Goal: Information Seeking & Learning: Compare options

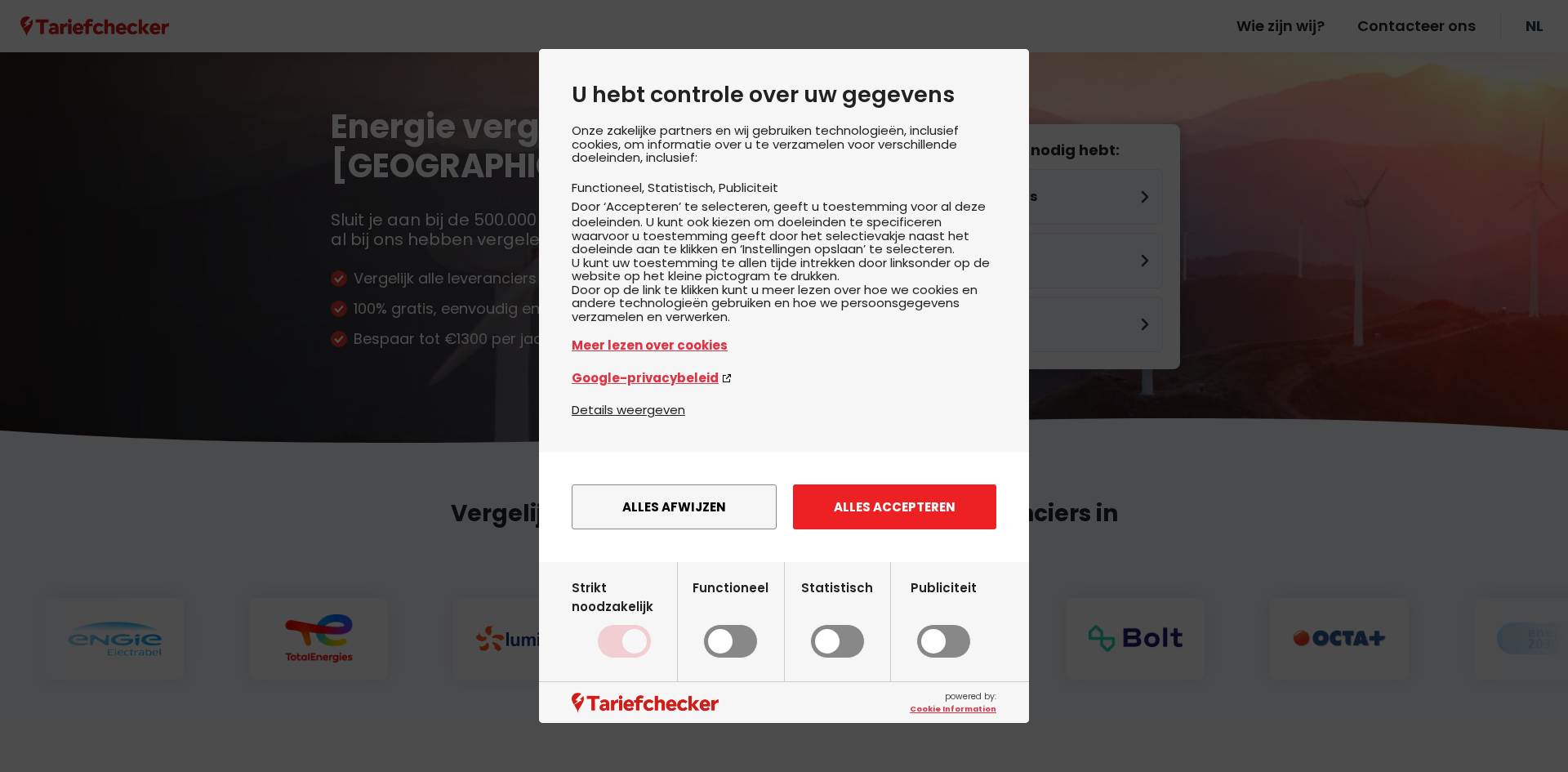
click at [821, 529] on button "Alles accepteren" at bounding box center [895, 507] width 204 height 45
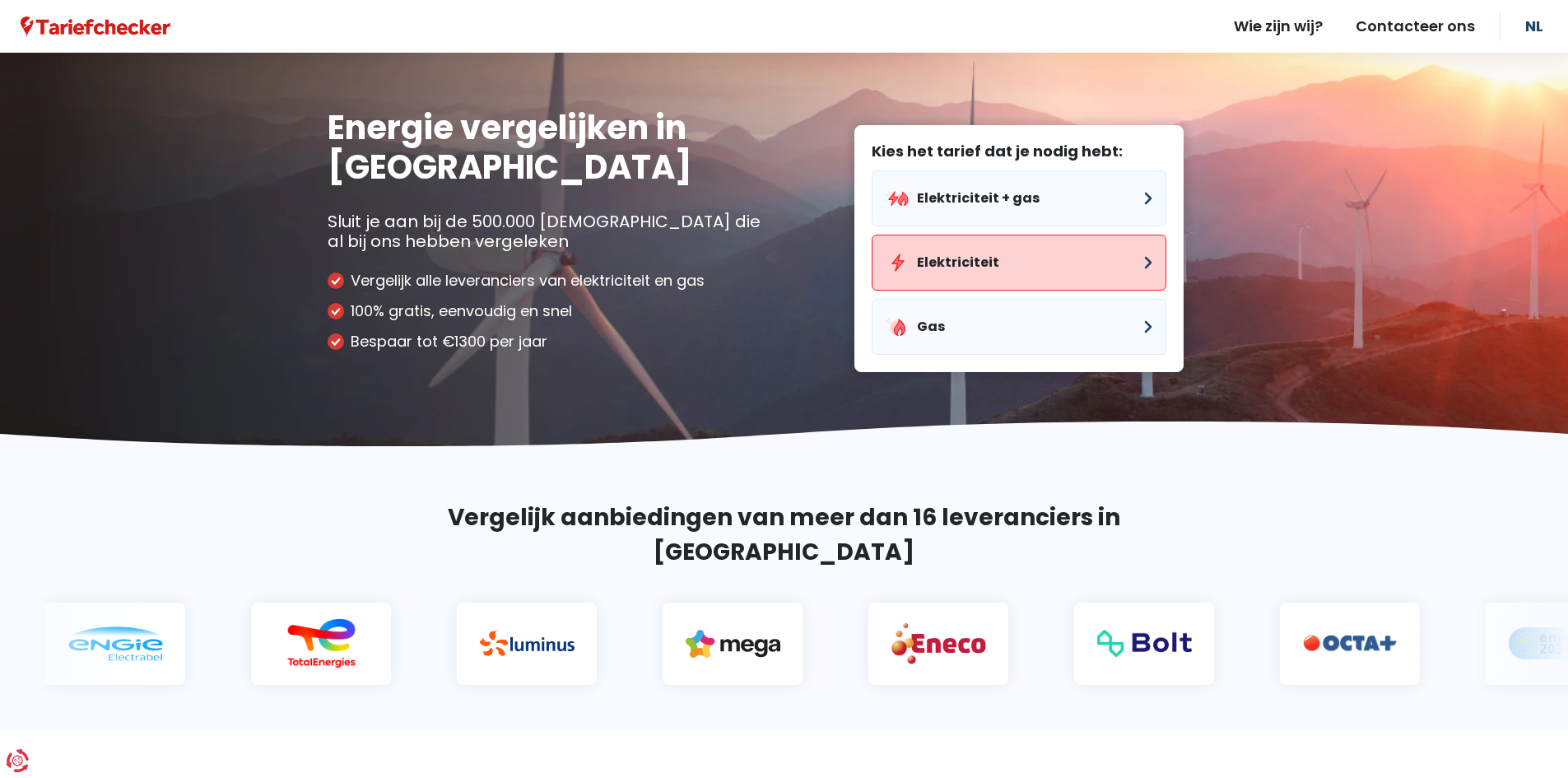
click at [970, 257] on button "Elektriciteit" at bounding box center [1019, 262] width 294 height 56
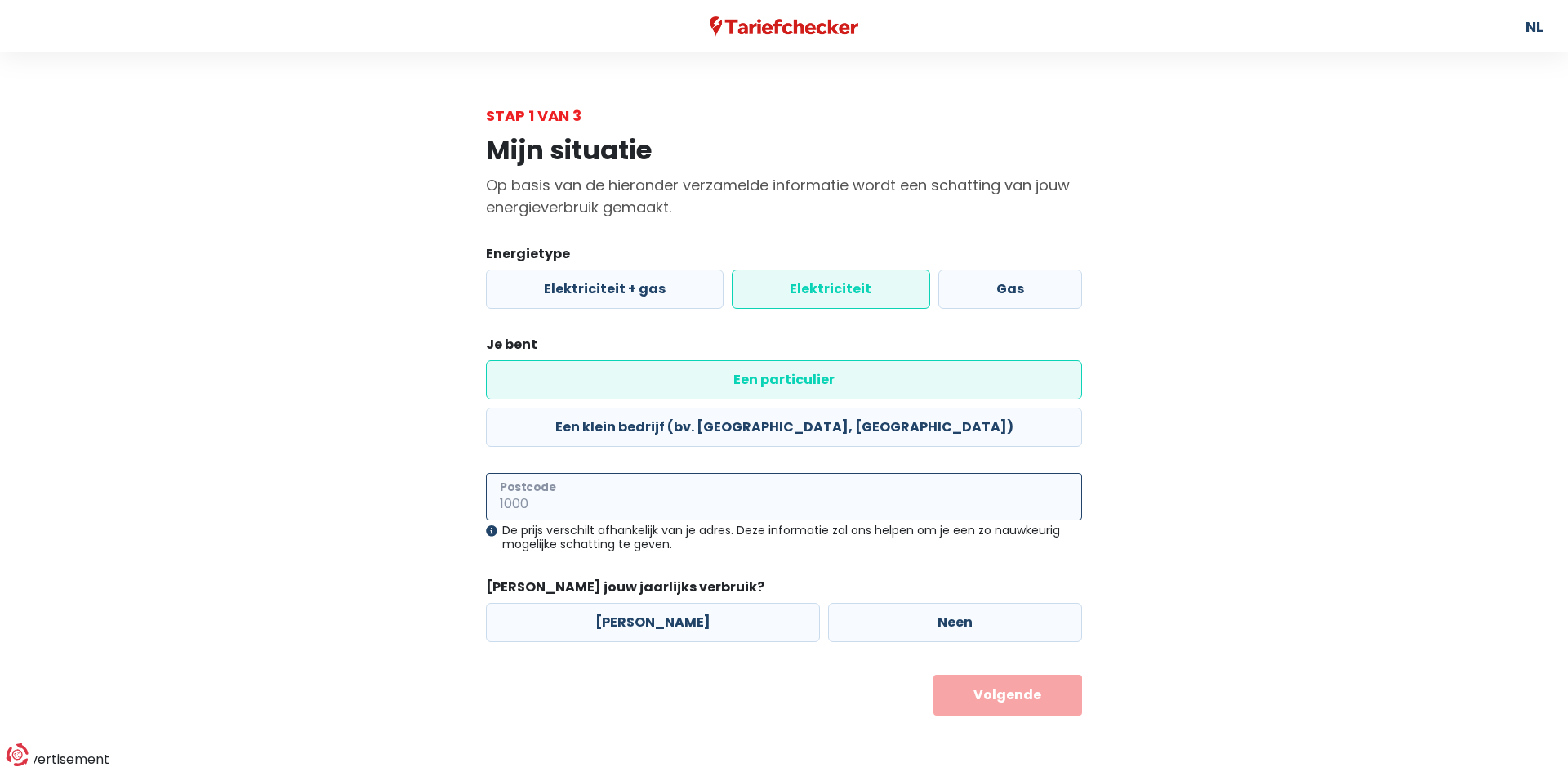
click at [650, 473] on input "Postcode" at bounding box center [784, 496] width 596 height 47
type input "3700"
click at [863, 603] on label "Neen" at bounding box center [954, 622] width 254 height 39
click at [863, 603] on input "Neen" at bounding box center [954, 622] width 254 height 39
radio input "true"
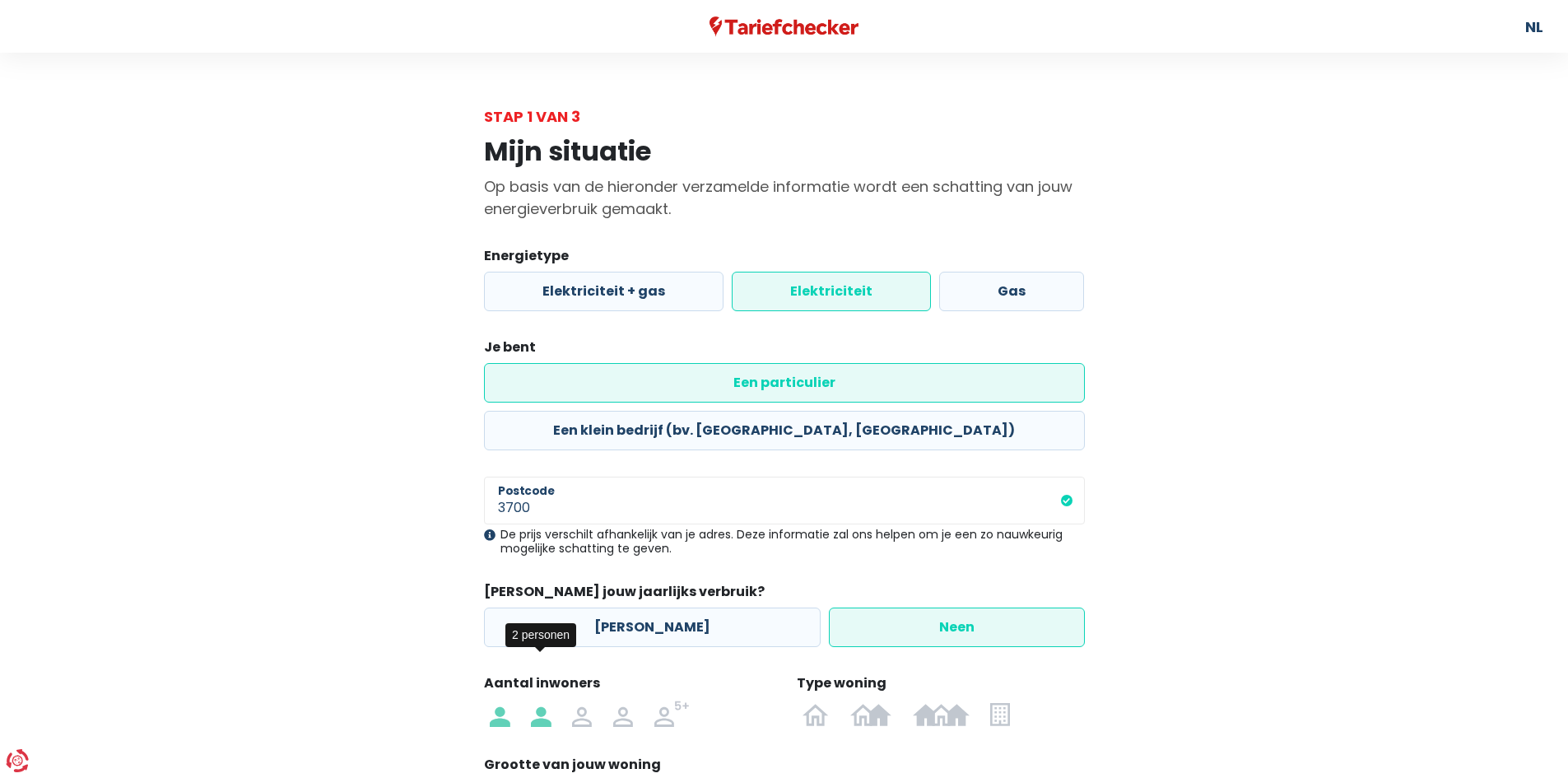
click at [550, 700] on img at bounding box center [540, 713] width 20 height 26
click at [550, 700] on input "radio" at bounding box center [541, 713] width 41 height 26
radio input "true"
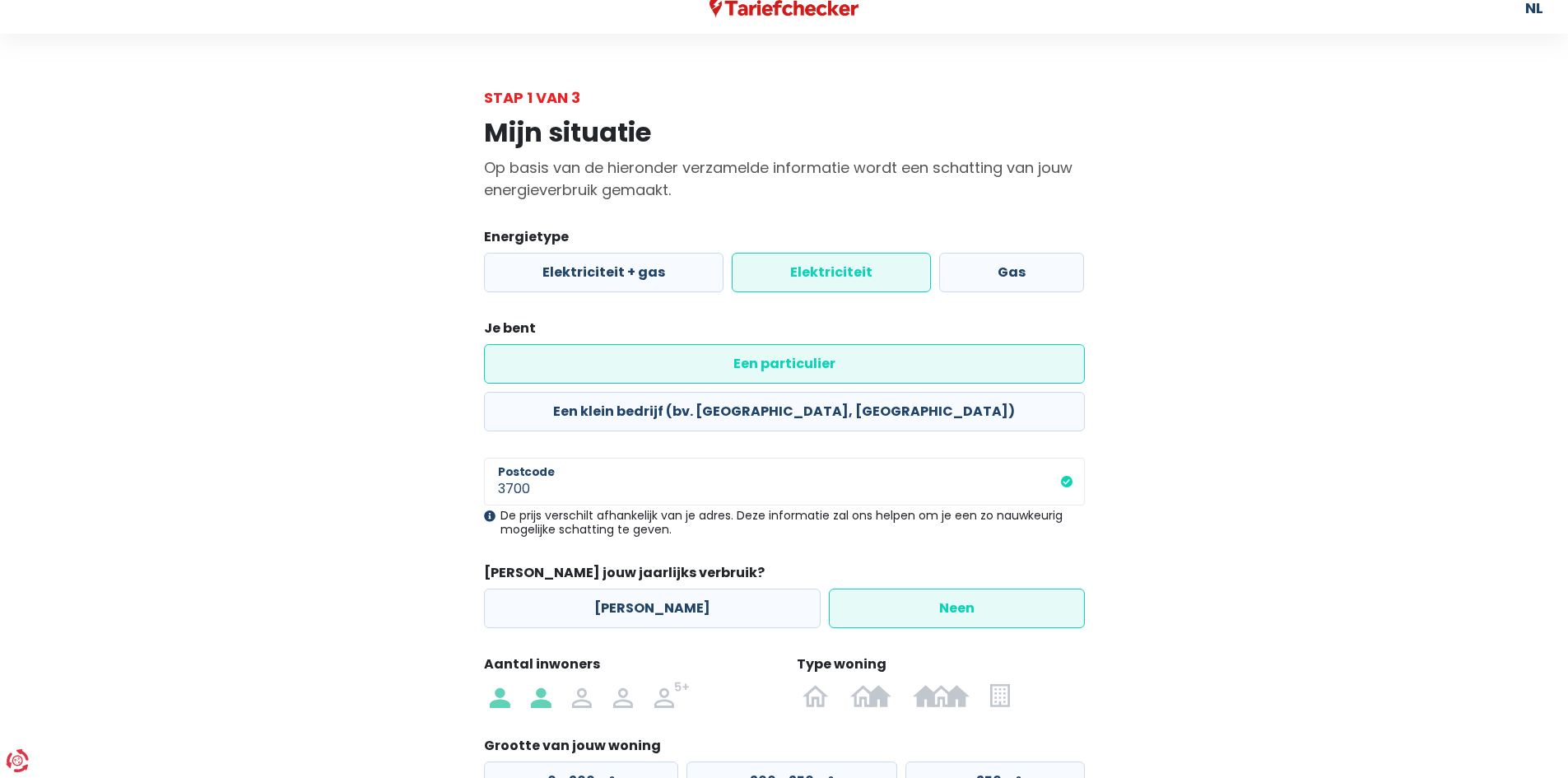
scroll to position [122, 0]
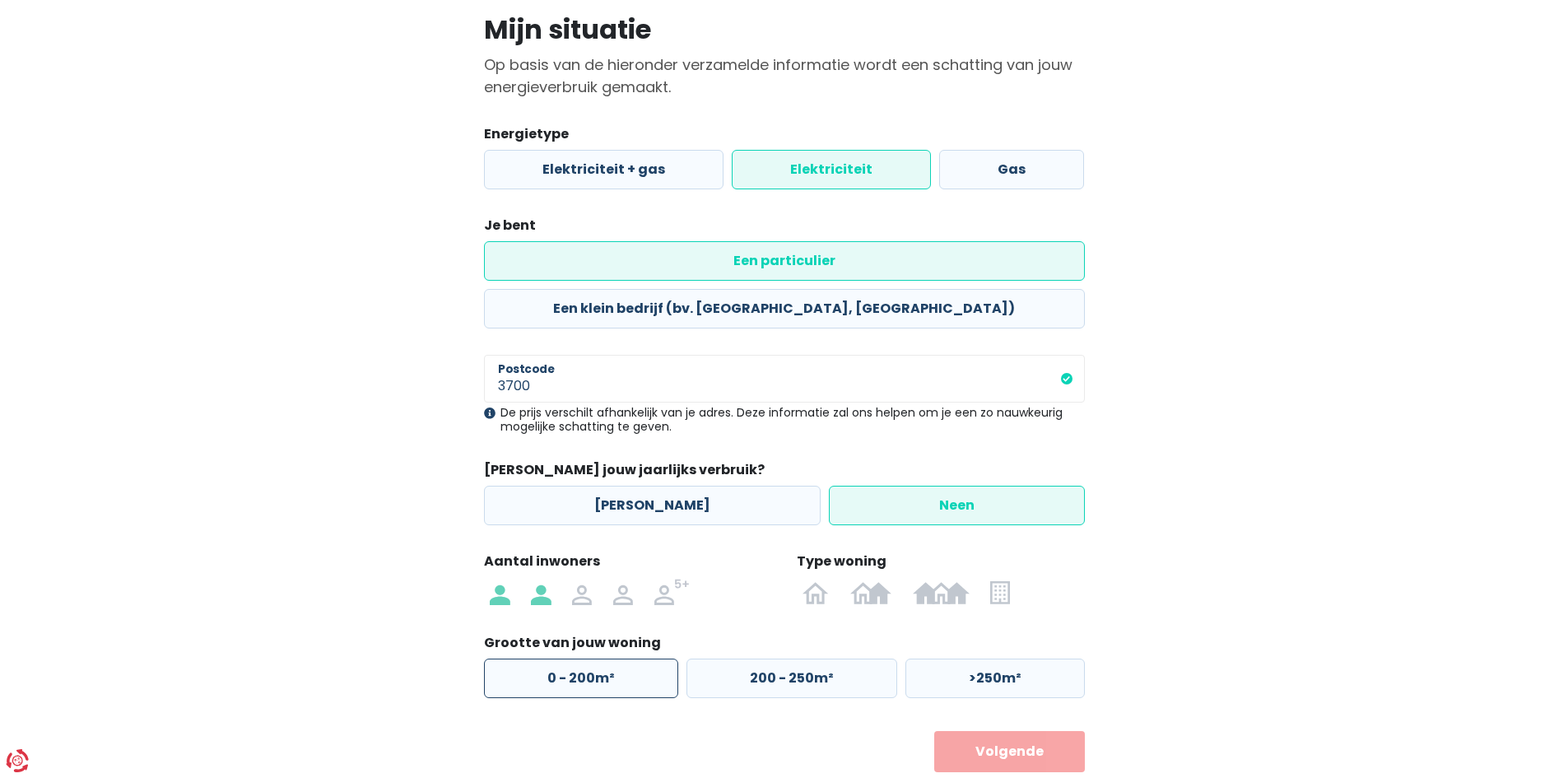
drag, startPoint x: 634, startPoint y: 631, endPoint x: 665, endPoint y: 631, distance: 31.0
click at [635, 659] on label "0 - 200m²" at bounding box center [580, 679] width 194 height 39
click at [635, 659] on input "0 - 200m²" at bounding box center [580, 679] width 194 height 39
radio input "true"
click at [1038, 731] on button "Volgende" at bounding box center [1009, 752] width 151 height 41
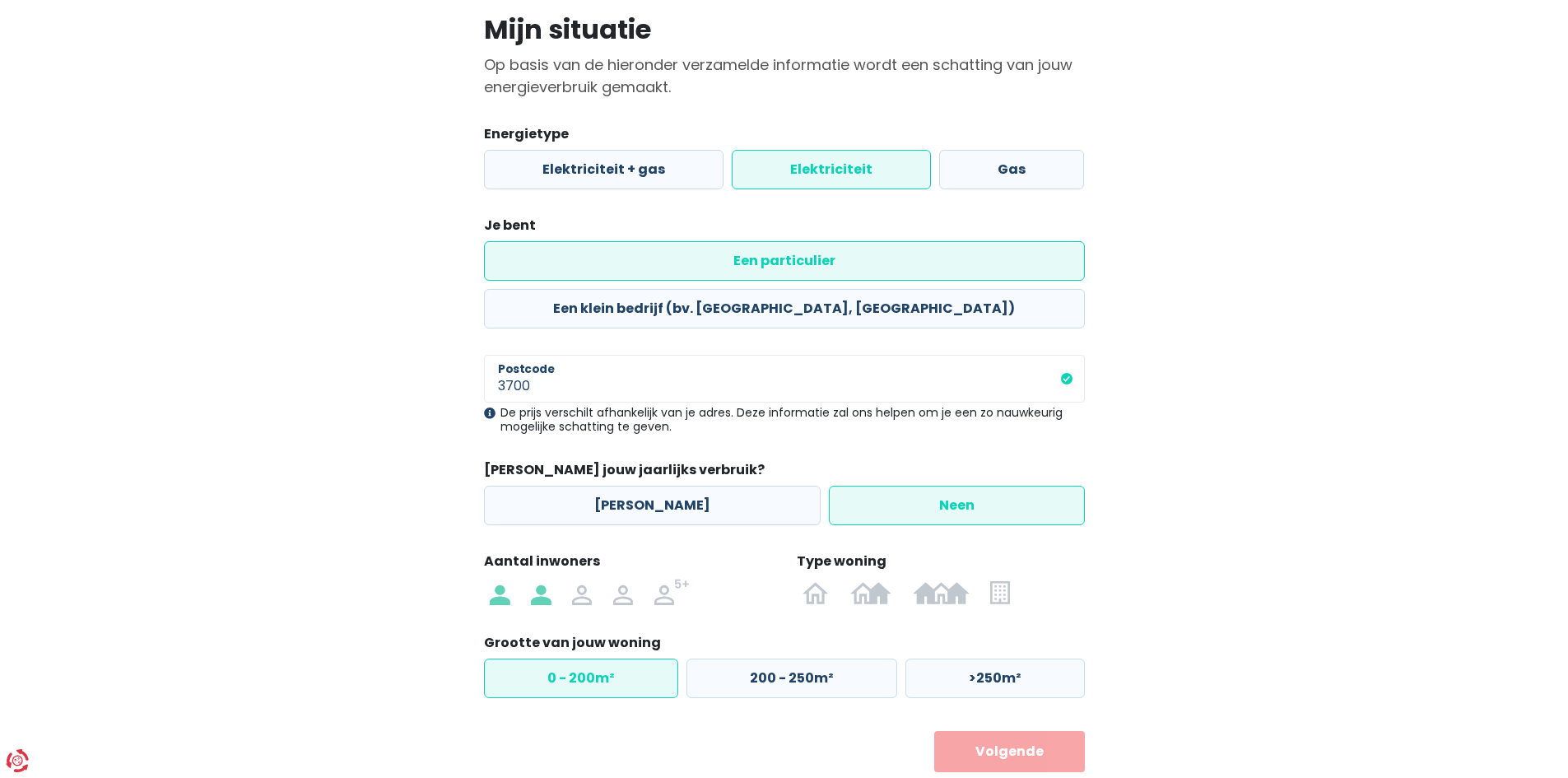
scroll to position [155, 0]
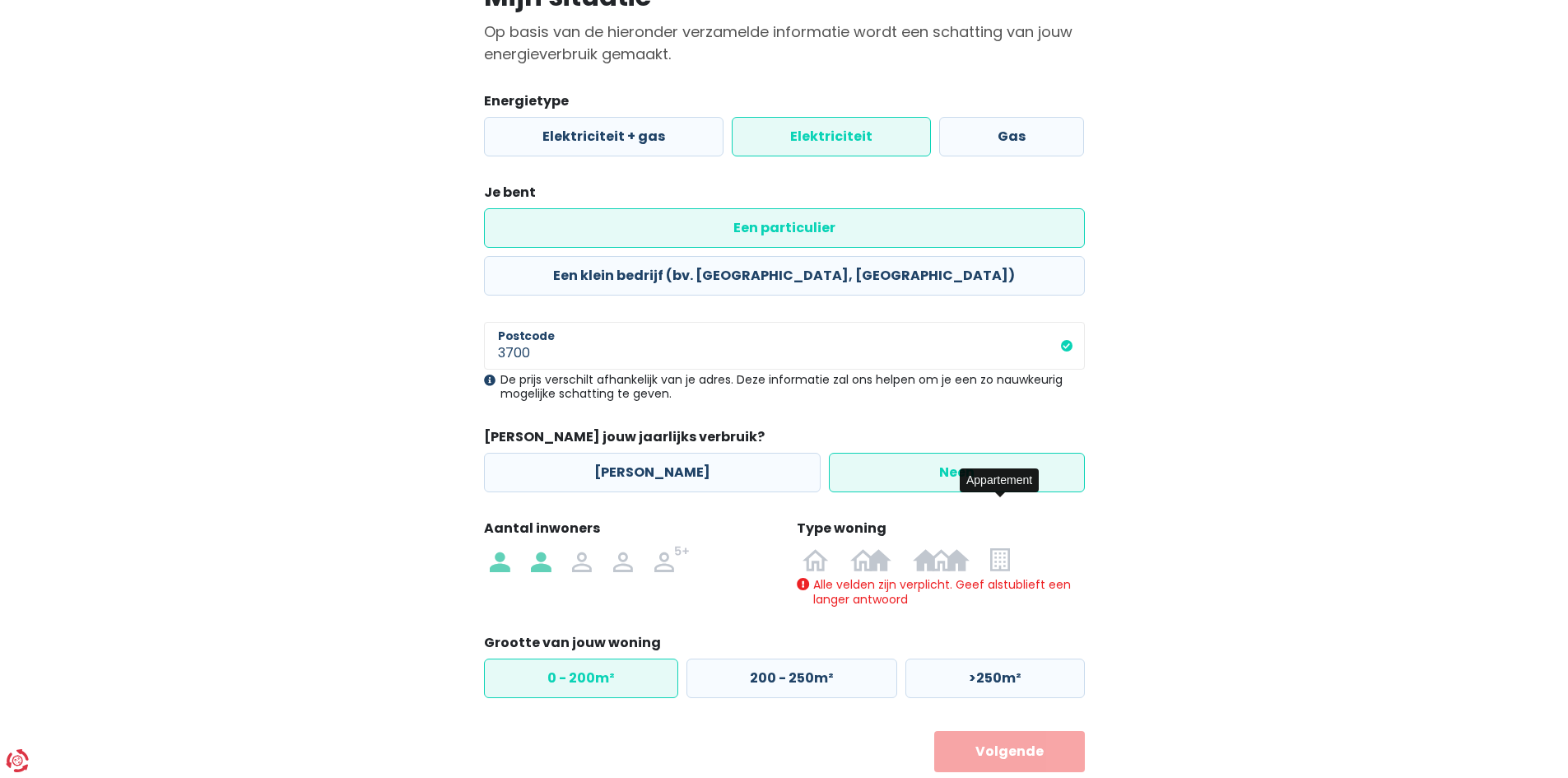
click at [0, 0] on img at bounding box center [0, 0] width 0 height 0
click at [1003, 546] on input "radio" at bounding box center [1000, 559] width 40 height 26
radio input "true"
radio input "false"
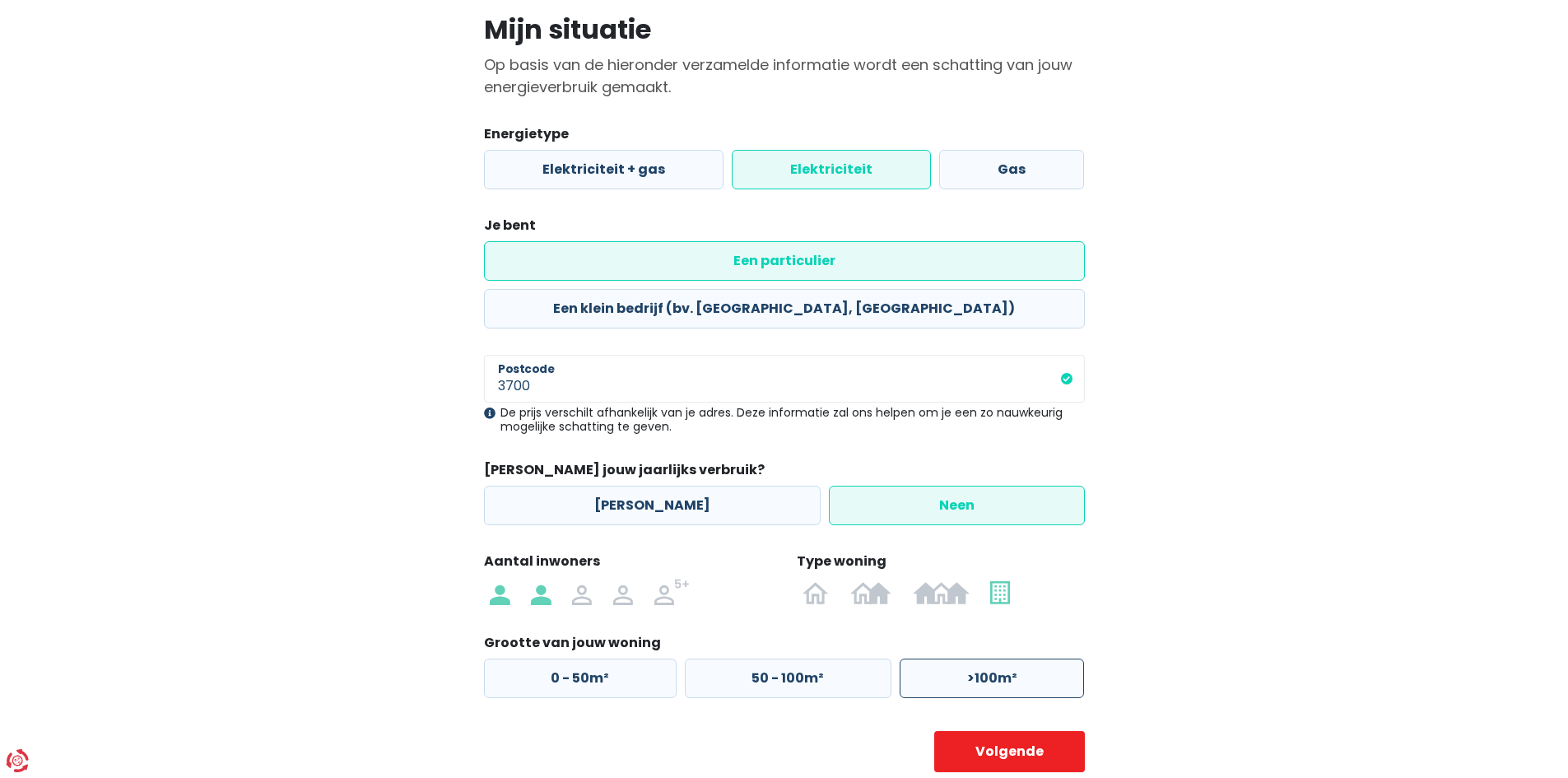
click at [978, 659] on label ">100m²" at bounding box center [992, 679] width 185 height 39
click at [978, 659] on input ">100m²" at bounding box center [992, 679] width 185 height 39
radio input "true"
click at [1013, 731] on button "Volgende" at bounding box center [1009, 752] width 151 height 41
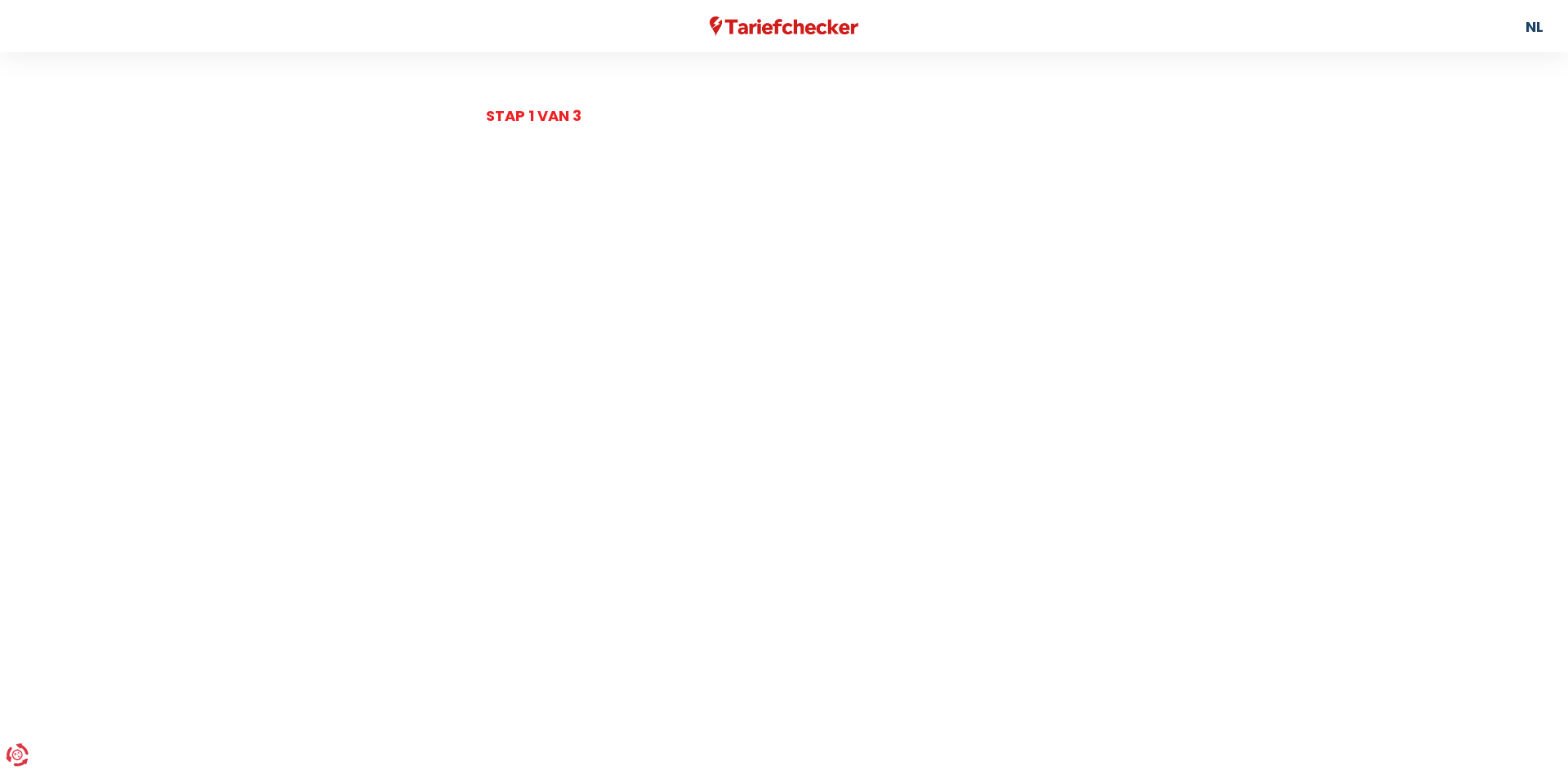
select select
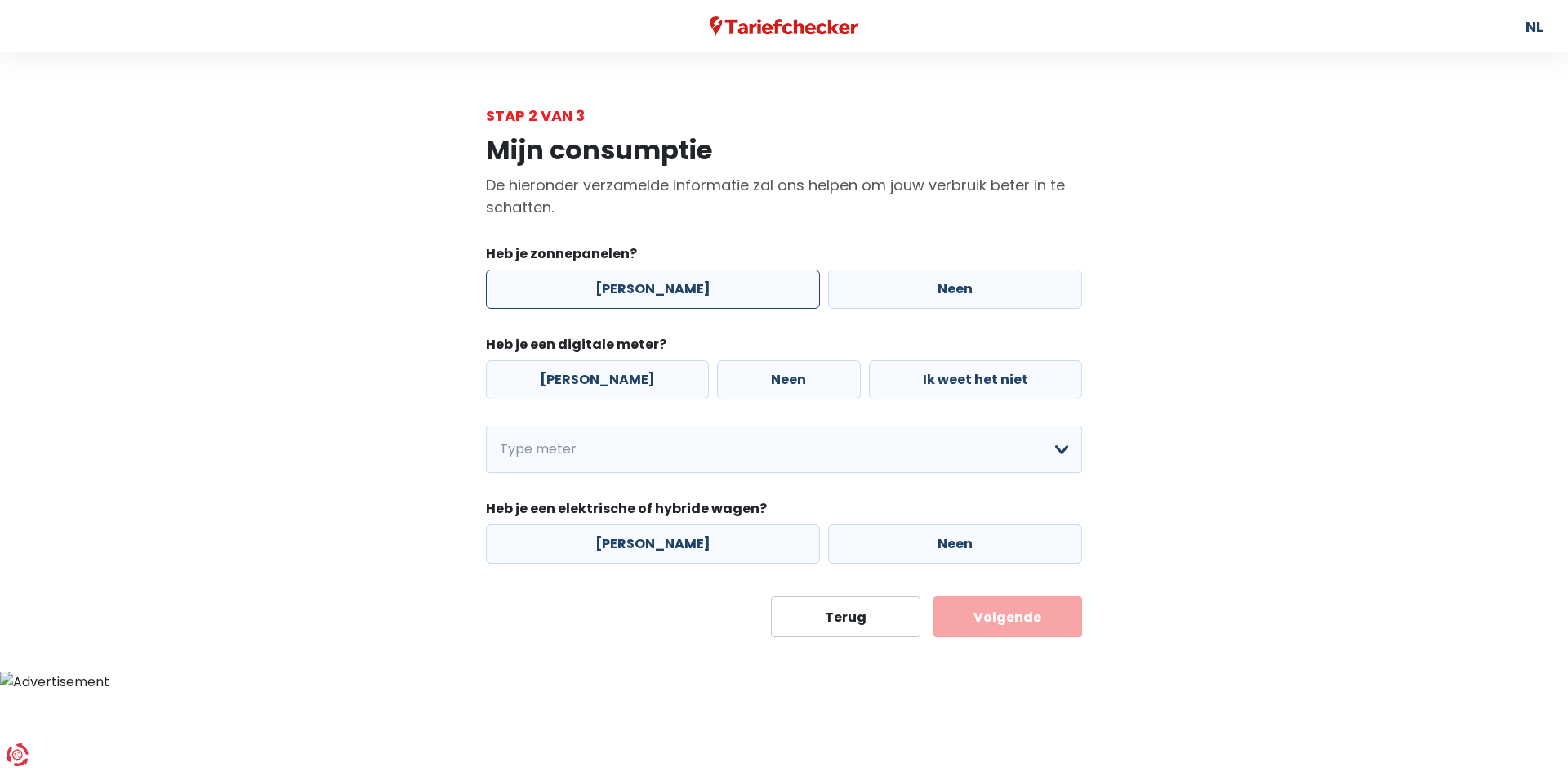
click at [651, 280] on label "[PERSON_NAME]" at bounding box center [653, 289] width 334 height 39
click at [651, 280] on input "[PERSON_NAME]" at bounding box center [653, 289] width 334 height 39
radio input "true"
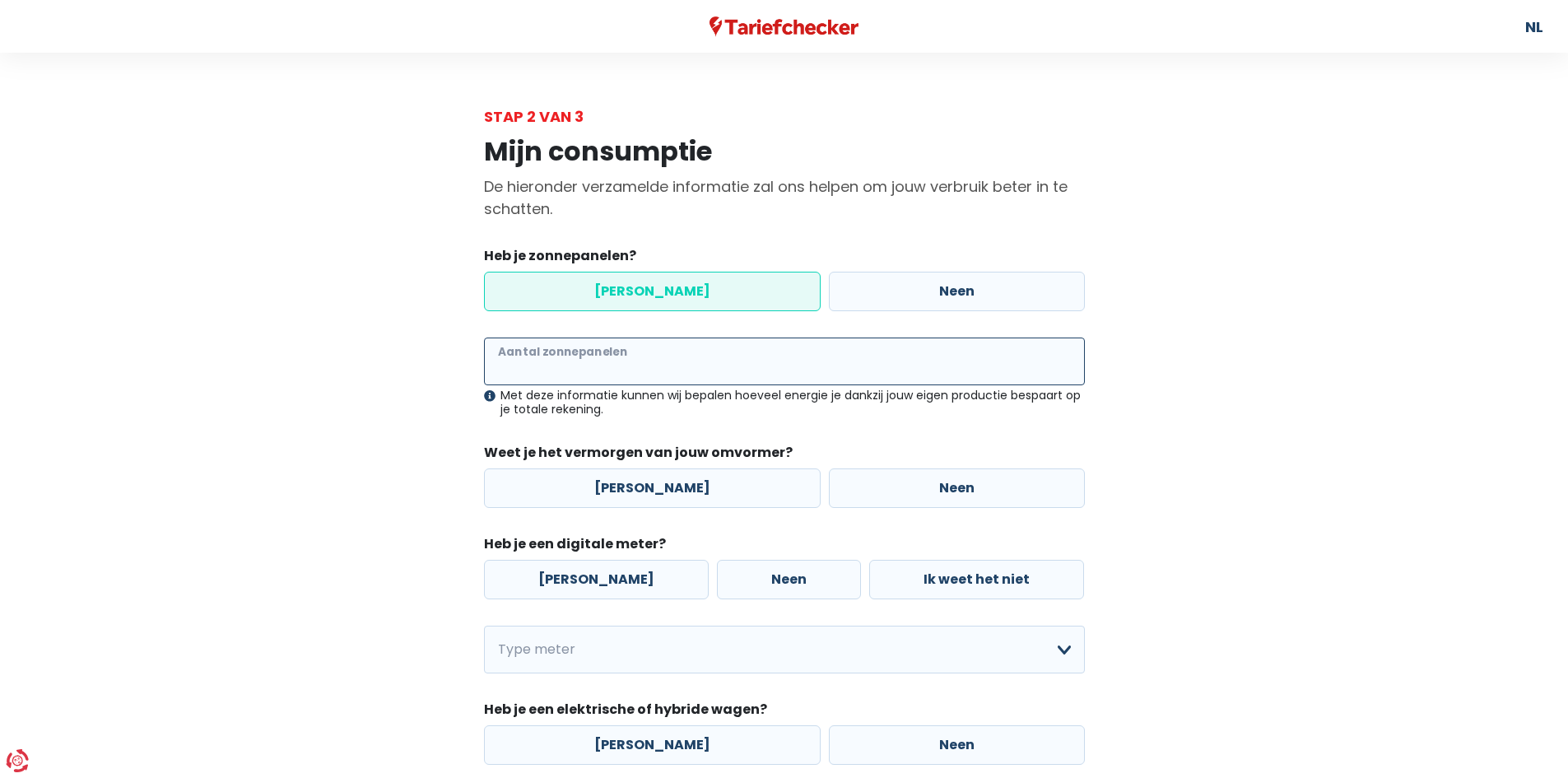
click at [722, 377] on input "Aantal zonnepanelen" at bounding box center [784, 361] width 601 height 48
type input "6"
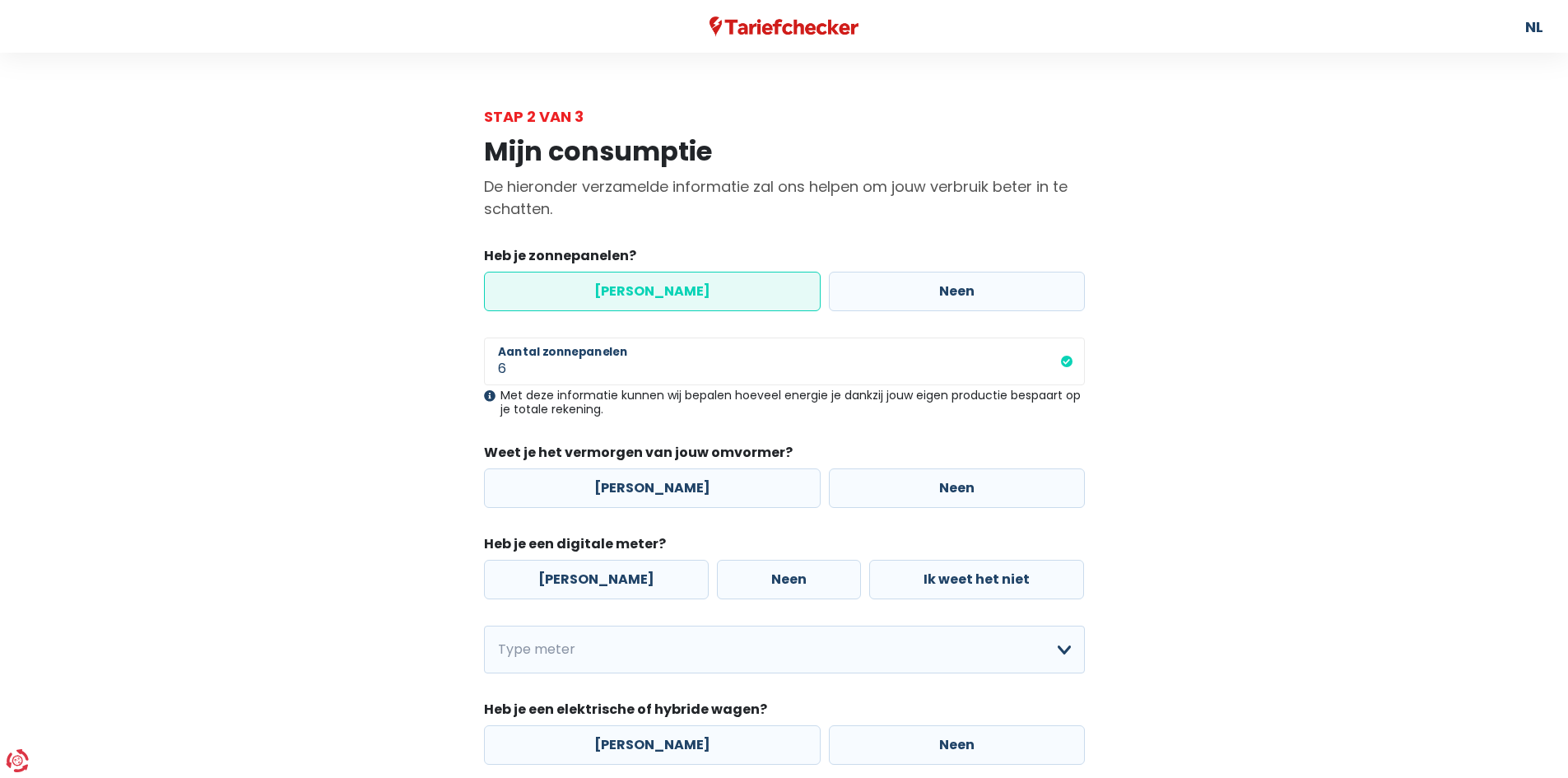
click at [1120, 423] on div "Mijn consumptie De hieronder verzamelde informatie zal ons helpen om jouw verbr…" at bounding box center [784, 483] width 938 height 711
click at [962, 486] on label "Neen" at bounding box center [956, 488] width 256 height 39
click at [962, 486] on input "Neen" at bounding box center [956, 488] width 256 height 39
radio input "true"
click at [612, 581] on label "[PERSON_NAME]" at bounding box center [596, 579] width 225 height 39
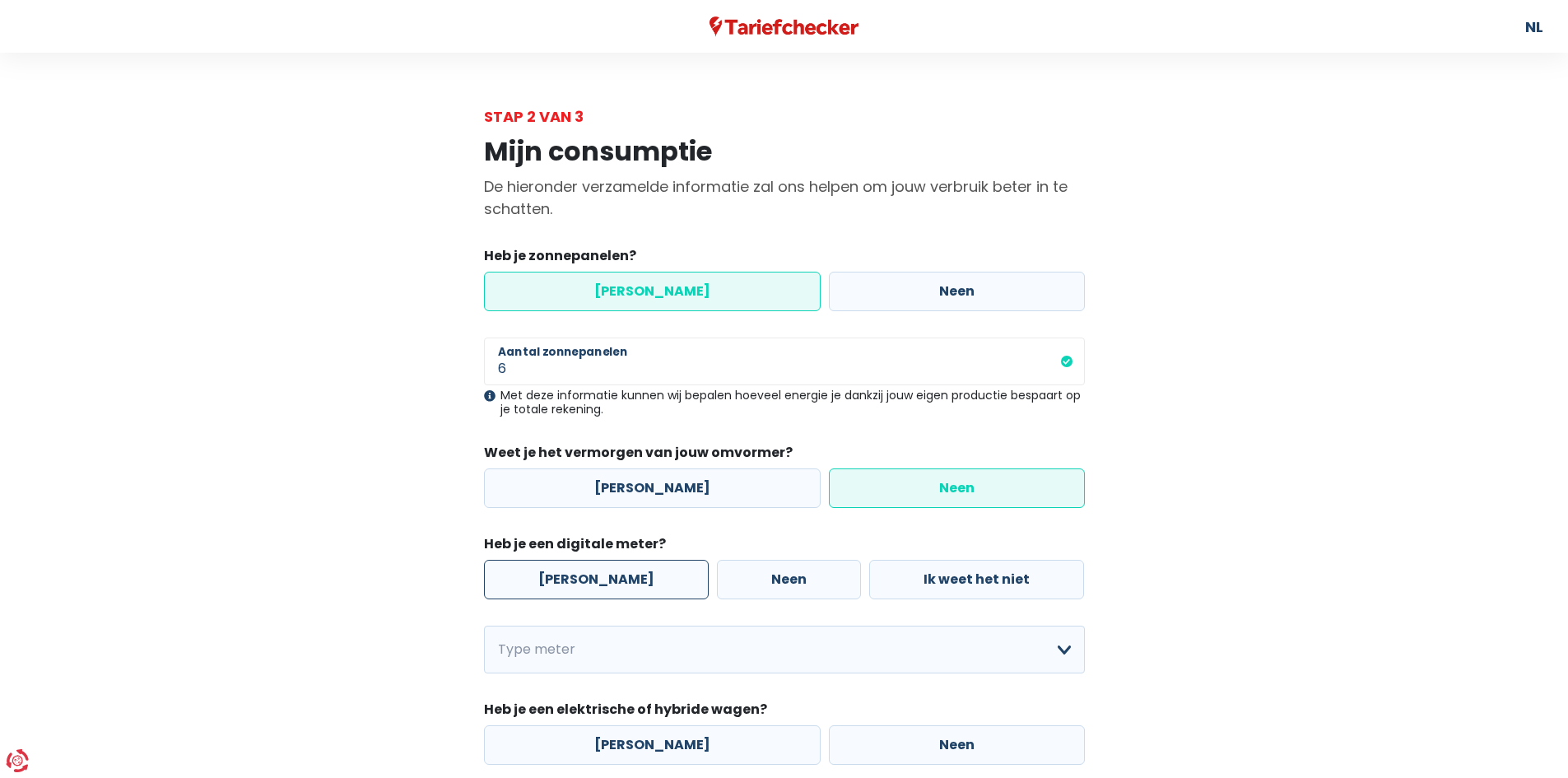
click at [612, 581] on input "[PERSON_NAME]" at bounding box center [596, 579] width 225 height 39
radio input "true"
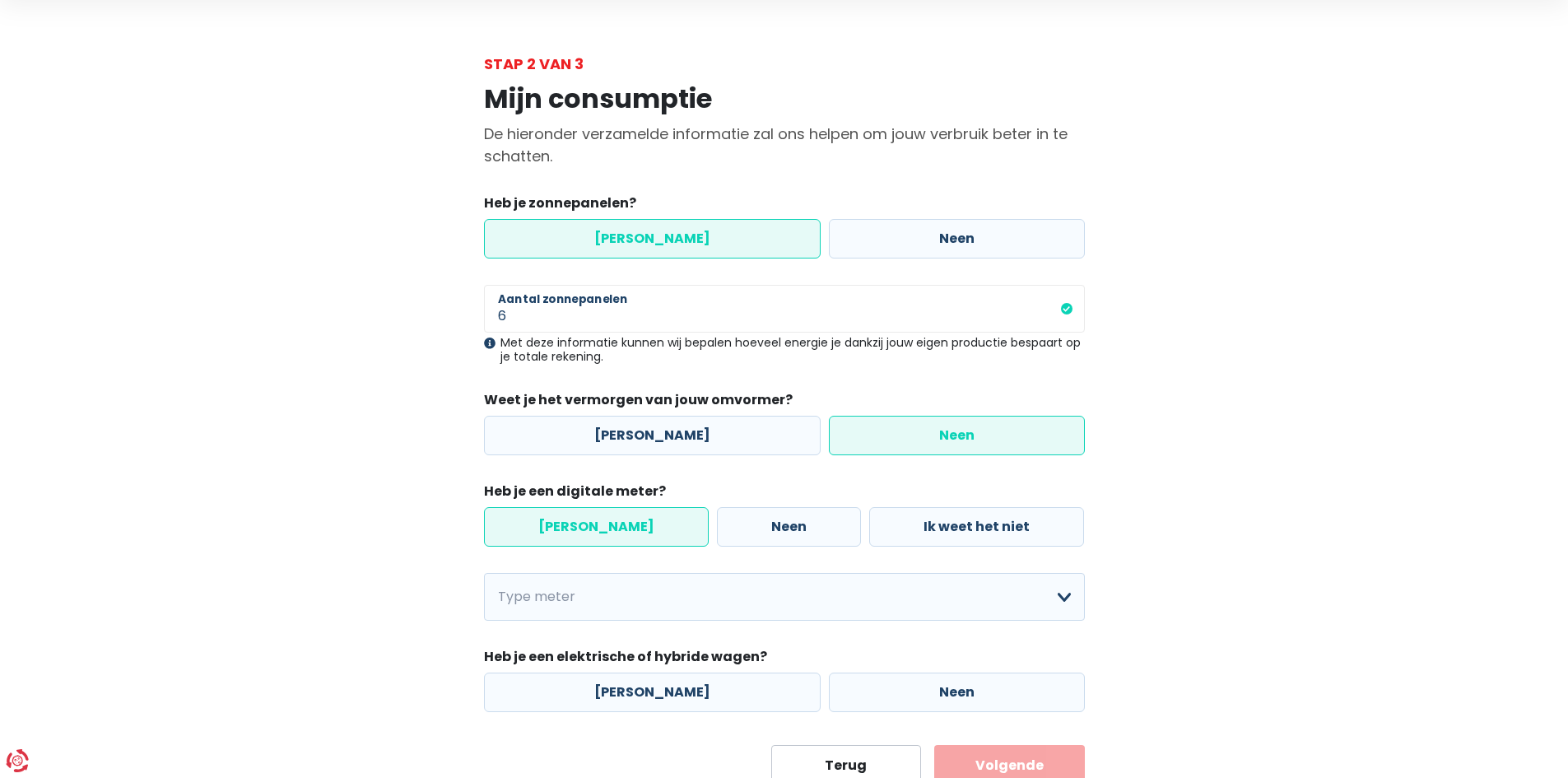
scroll to position [114, 0]
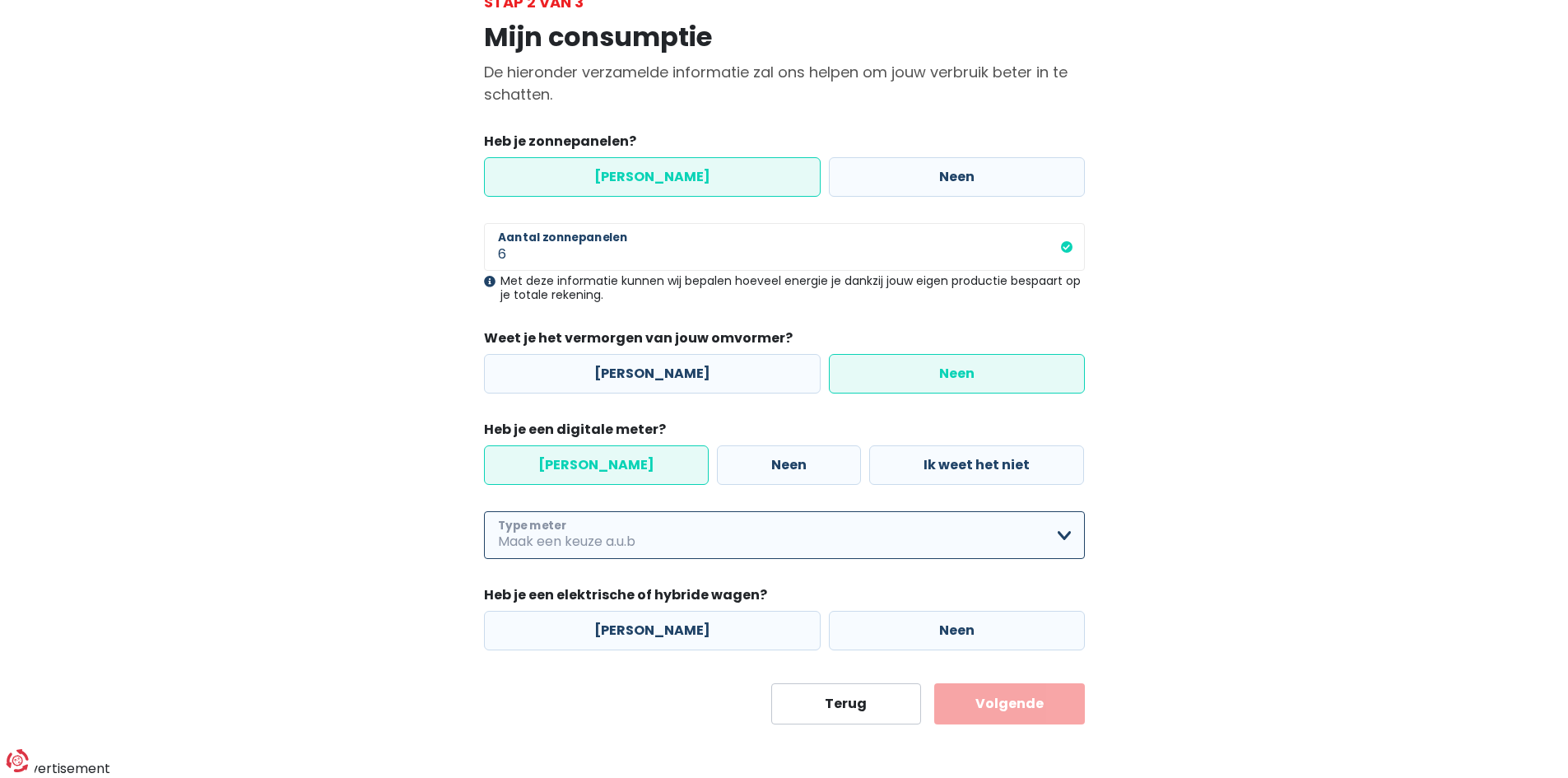
click at [885, 536] on select "Enkelvoudig Tweevoudig Enkelvoudig + uitsluitend nachttarief Tweevoudig + uitsl…" at bounding box center [784, 534] width 601 height 48
select select "day_night_bi_hourly"
click at [484, 511] on select "Enkelvoudig Tweevoudig Enkelvoudig + uitsluitend nachttarief Tweevoudig + uitsl…" at bounding box center [784, 534] width 601 height 48
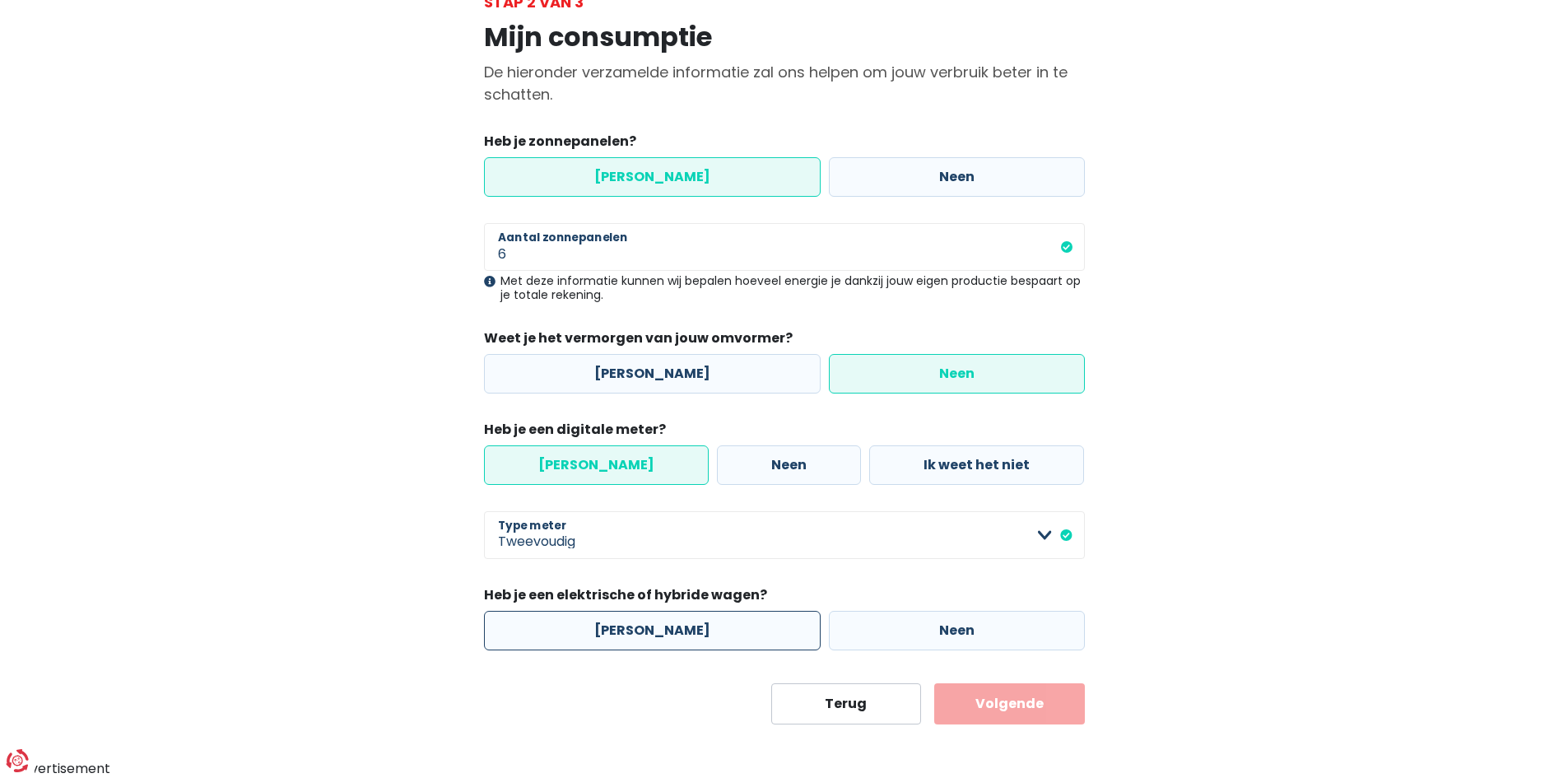
click at [702, 634] on label "[PERSON_NAME]" at bounding box center [651, 631] width 336 height 39
click at [702, 634] on input "[PERSON_NAME]" at bounding box center [651, 631] width 336 height 39
radio input "true"
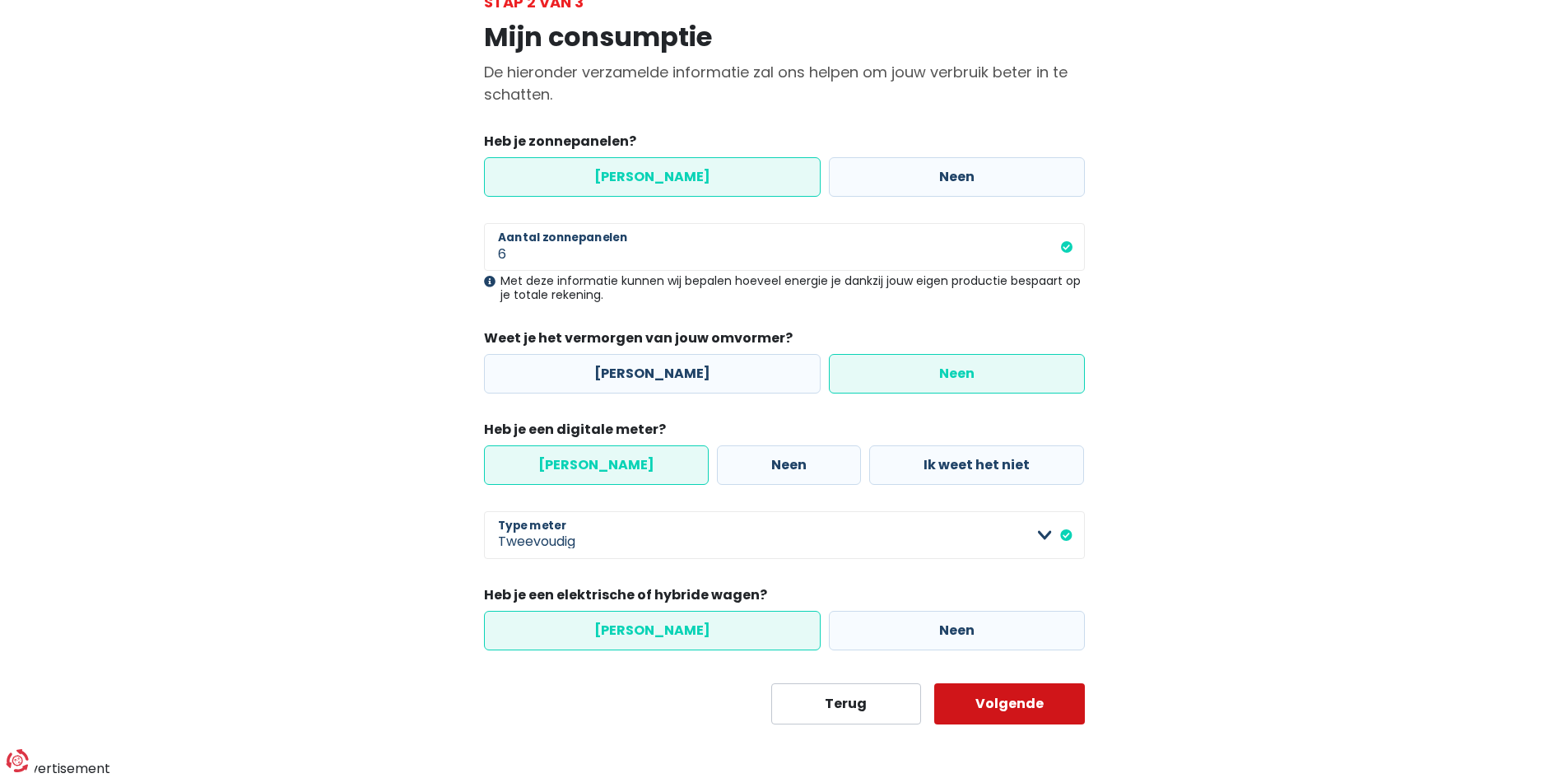
click at [990, 691] on button "Volgende" at bounding box center [1009, 704] width 151 height 41
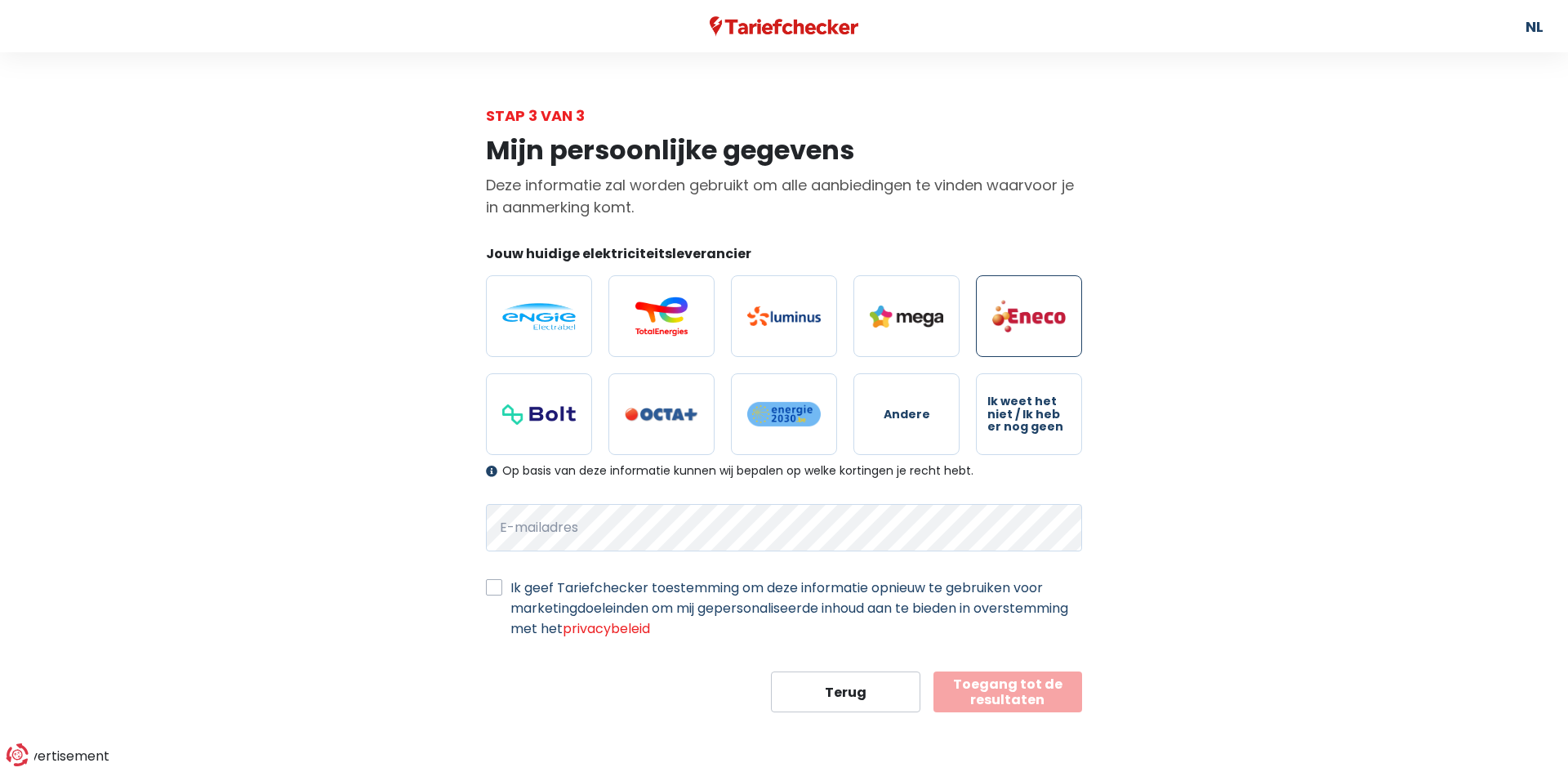
click at [1055, 323] on img at bounding box center [1029, 315] width 73 height 34
click at [1055, 323] on input "radio" at bounding box center [1029, 316] width 106 height 82
radio input "true"
drag, startPoint x: 620, startPoint y: 587, endPoint x: 570, endPoint y: 592, distance: 50.2
click at [620, 587] on label "Ik geef Tariefchecker toestemming om deze informatie opnieuw te gebruiken voor …" at bounding box center [796, 608] width 572 height 61
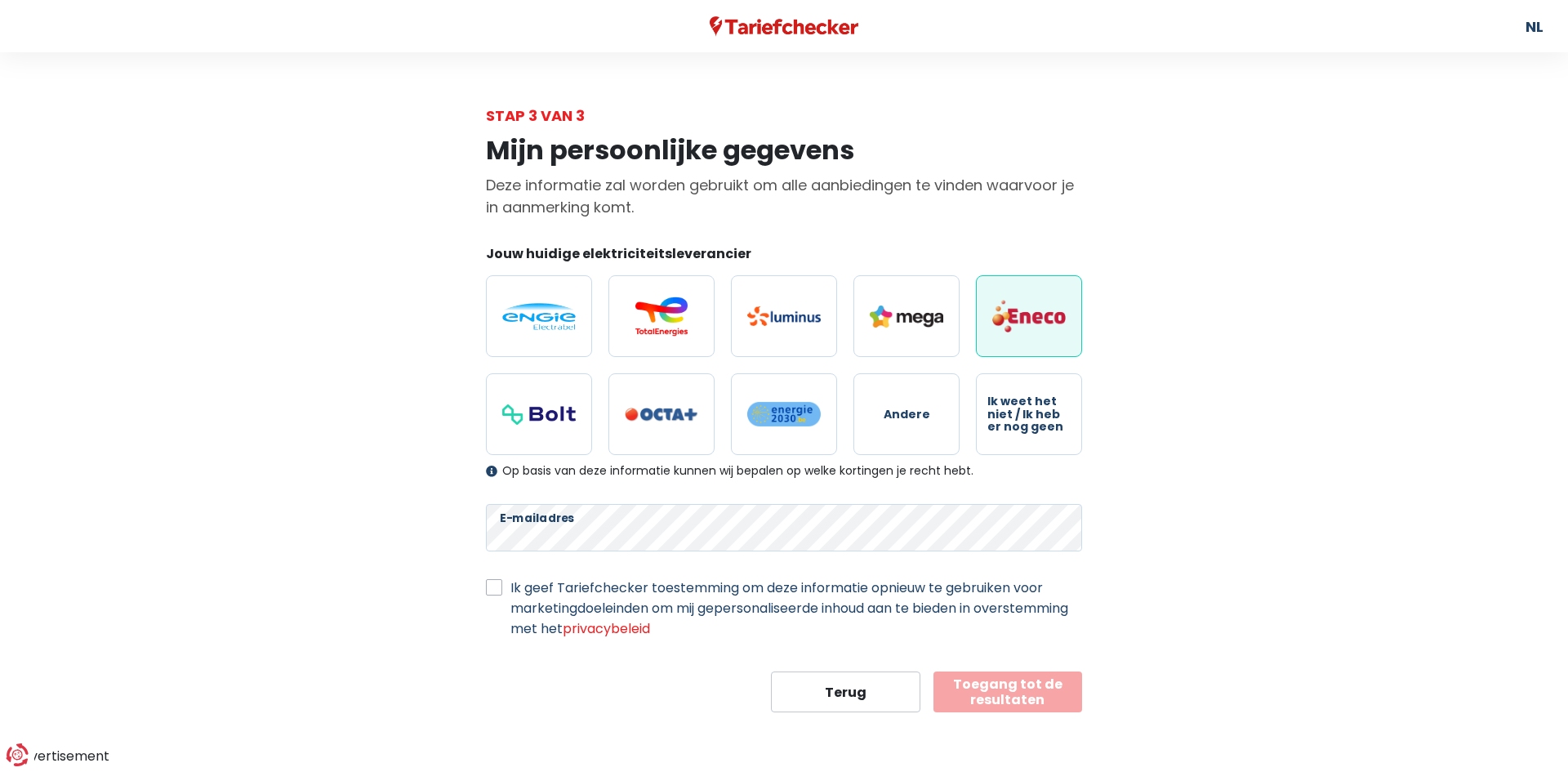
click at [502, 587] on input "Ik geef Tariefchecker toestemming om deze informatie opnieuw te gebruiken voor …" at bounding box center [495, 586] width 17 height 17
checkbox input "true"
click at [1033, 686] on button "Toegang tot de resultaten" at bounding box center [1008, 692] width 150 height 41
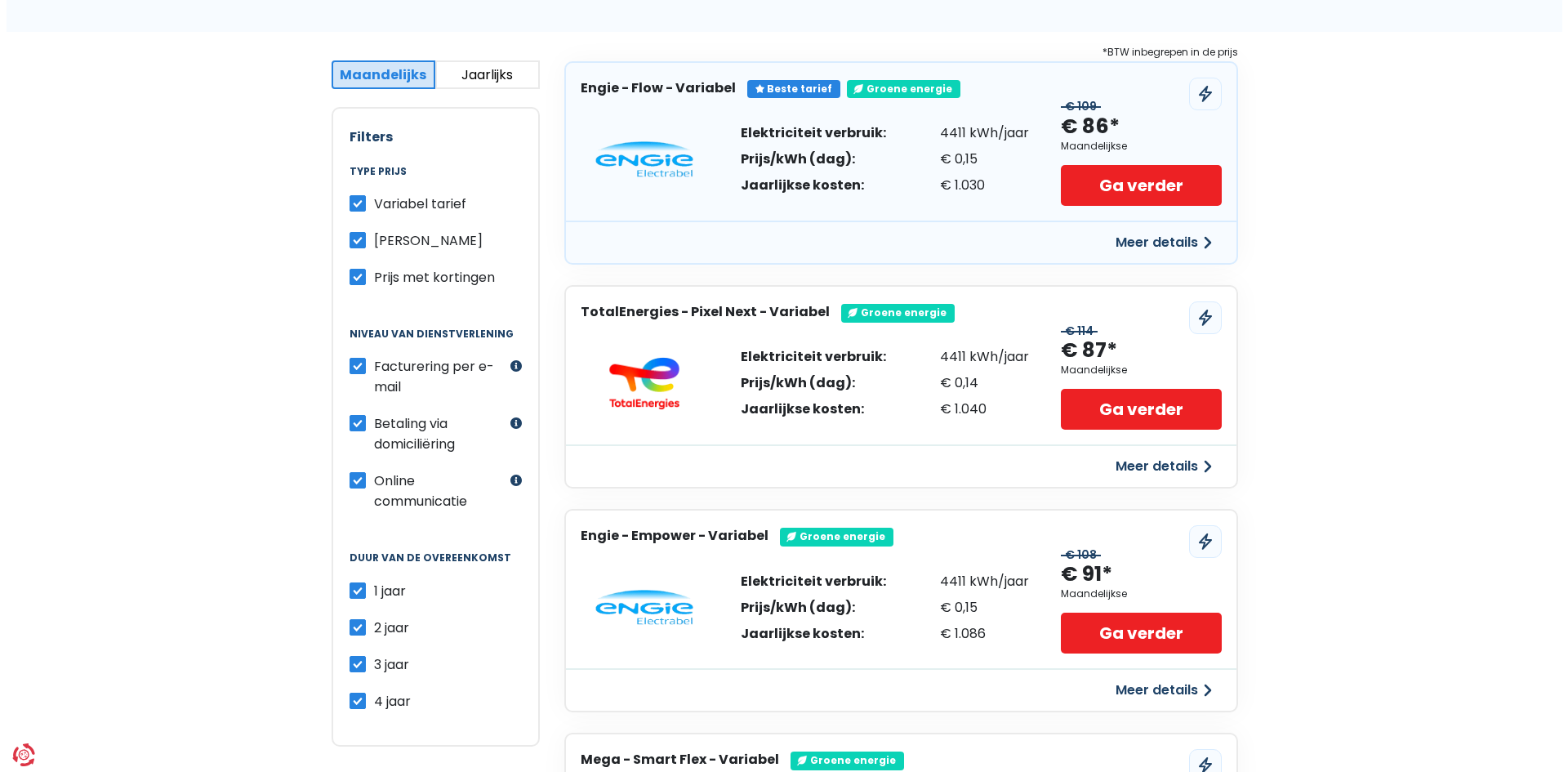
scroll to position [82, 0]
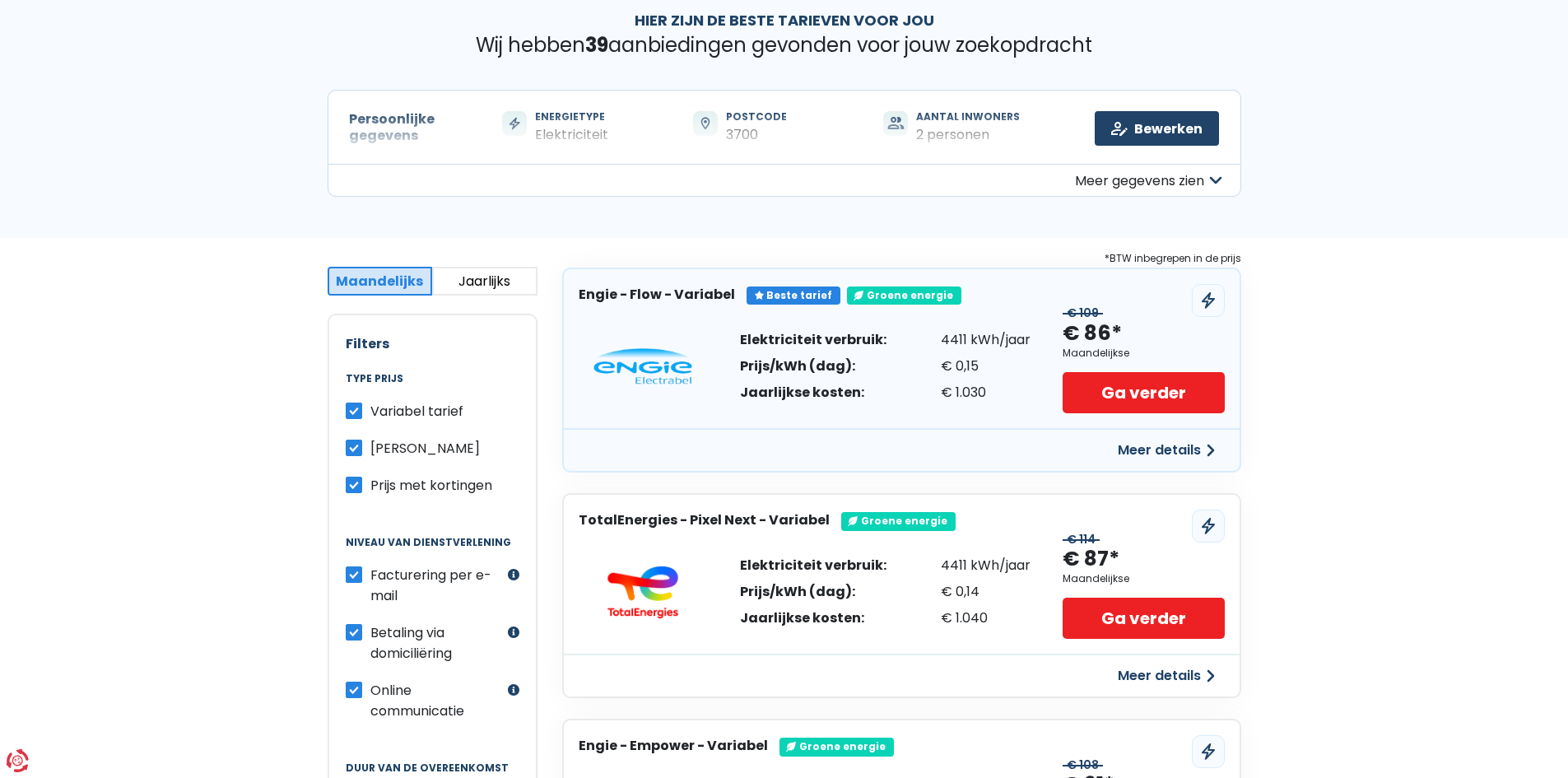
click at [1158, 450] on button "Meer details" at bounding box center [1166, 451] width 117 height 30
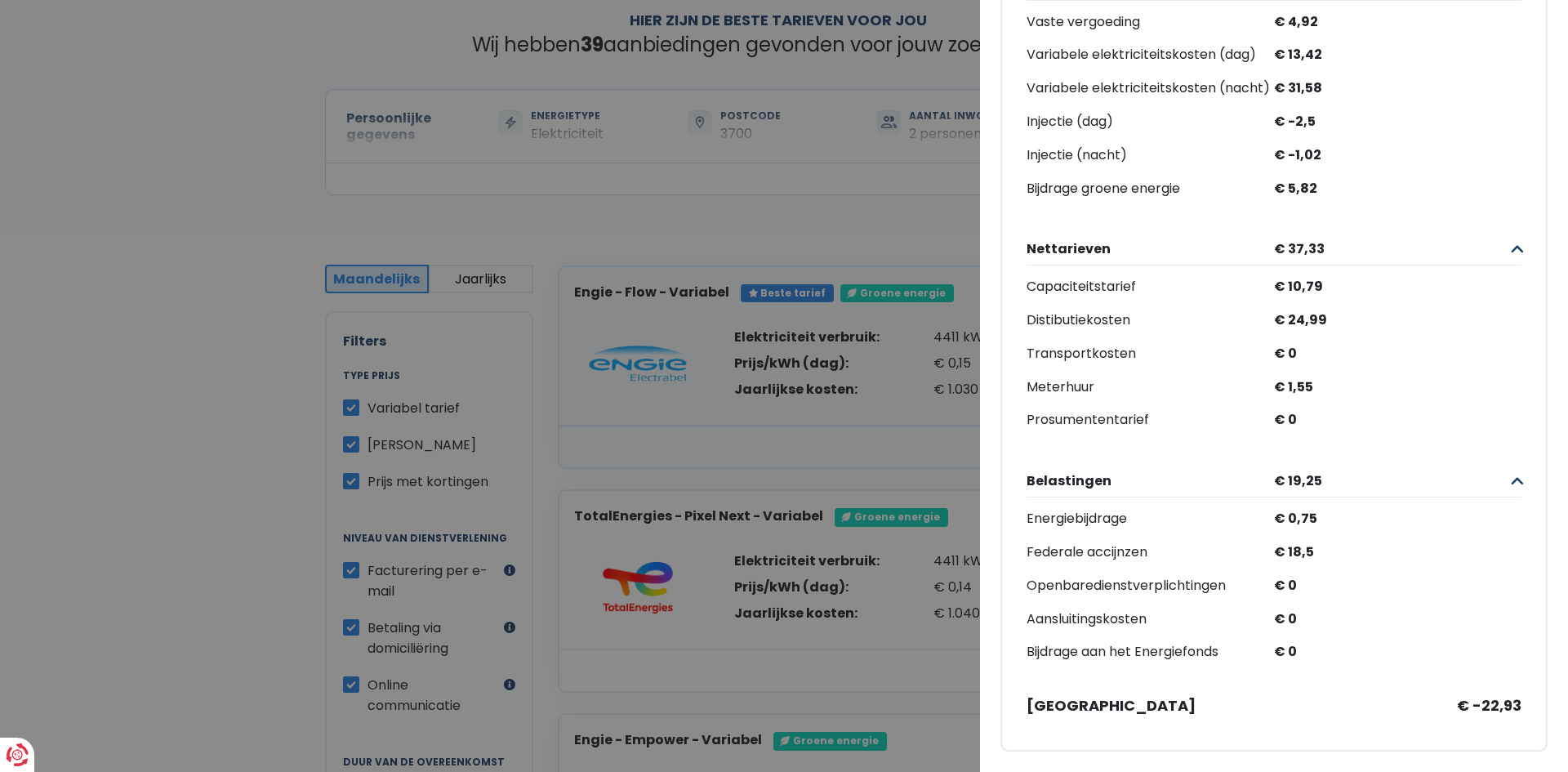
scroll to position [420, 0]
click at [946, 433] on Variabel "Plus de détails - Engie × Beste tarief Groene energie Engie - Flow - [GEOGRAPHI…" at bounding box center [784, 386] width 1568 height 772
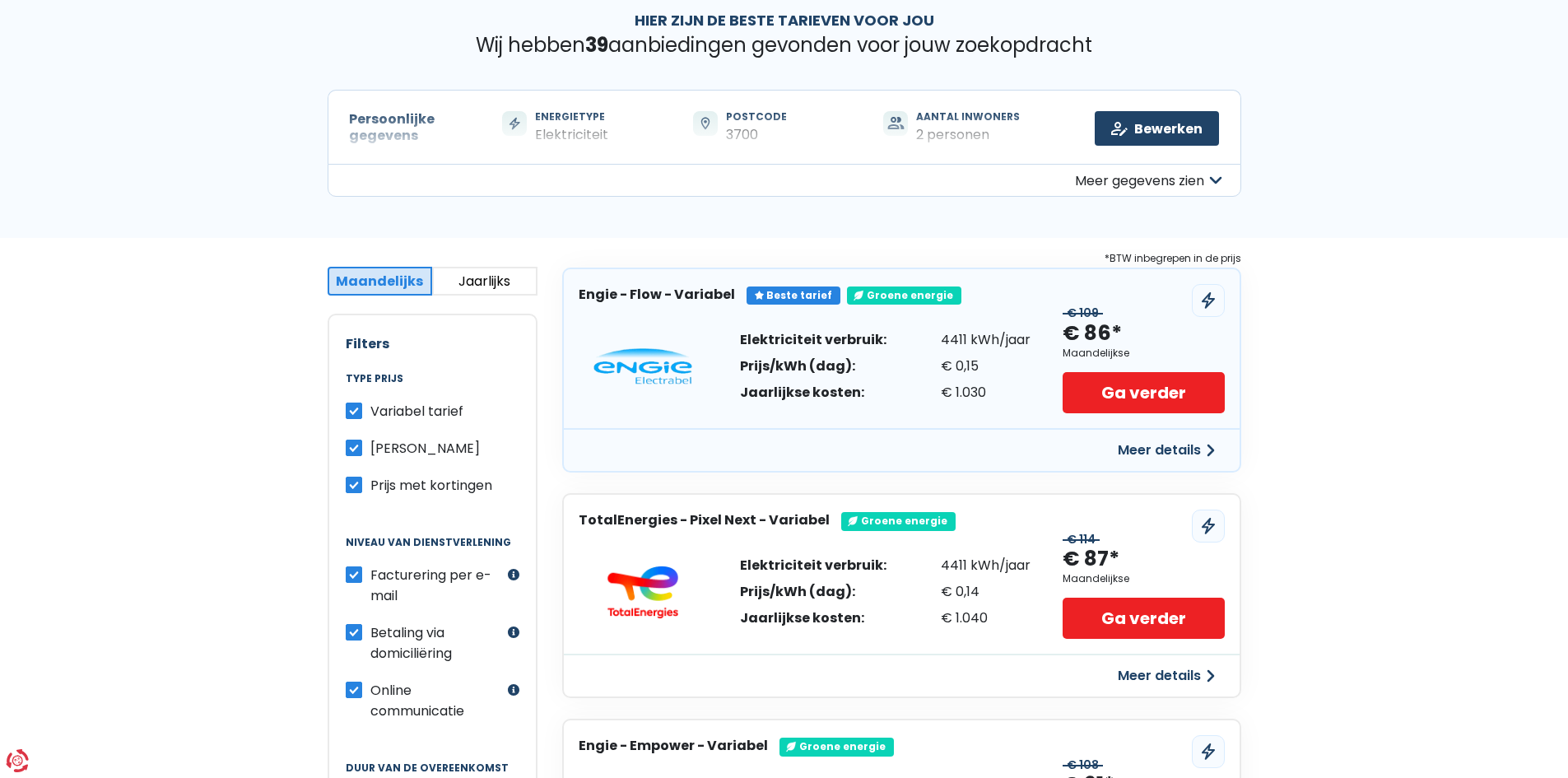
click at [1199, 670] on button "Meer details" at bounding box center [1166, 676] width 117 height 30
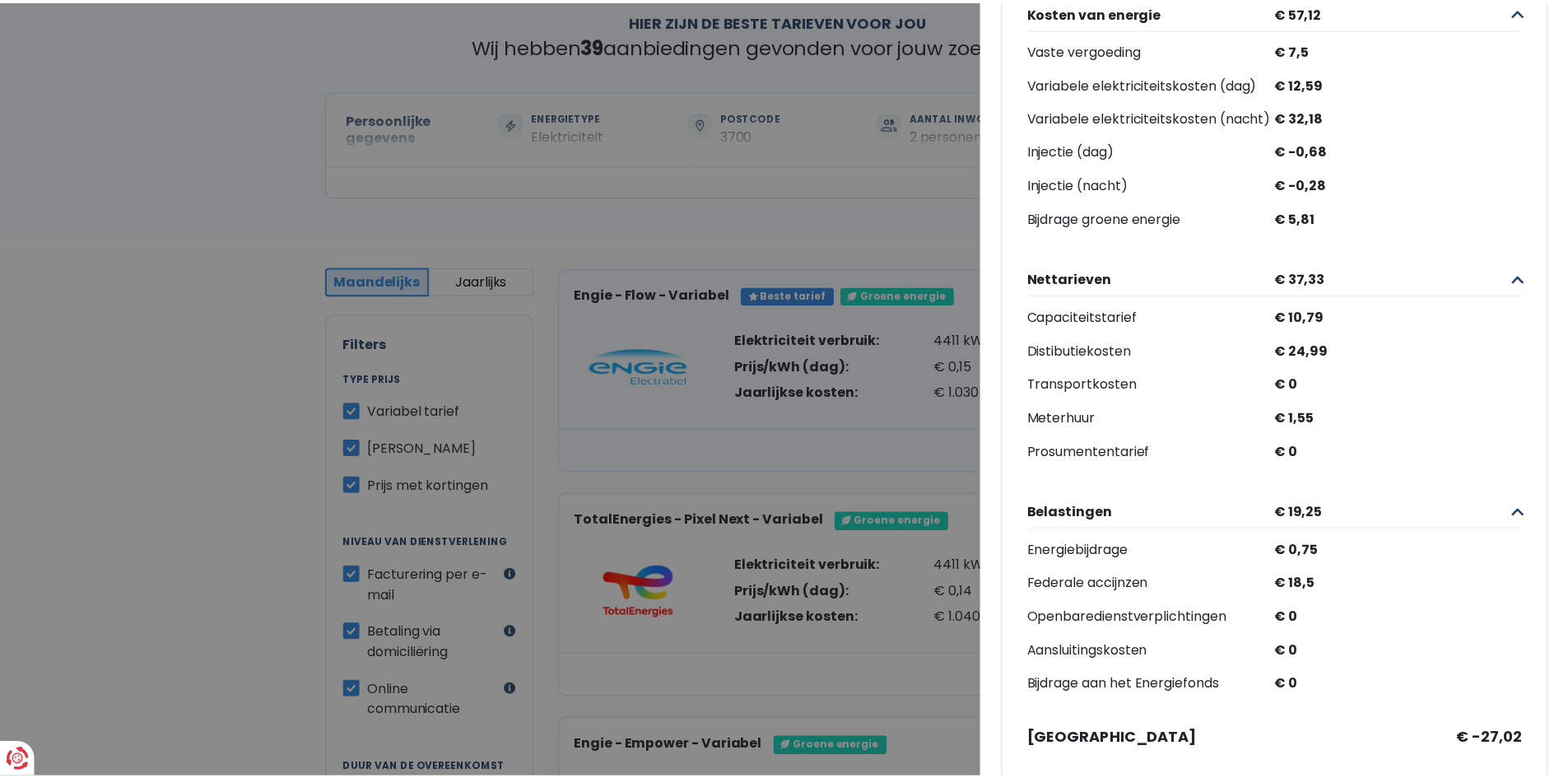
scroll to position [394, 0]
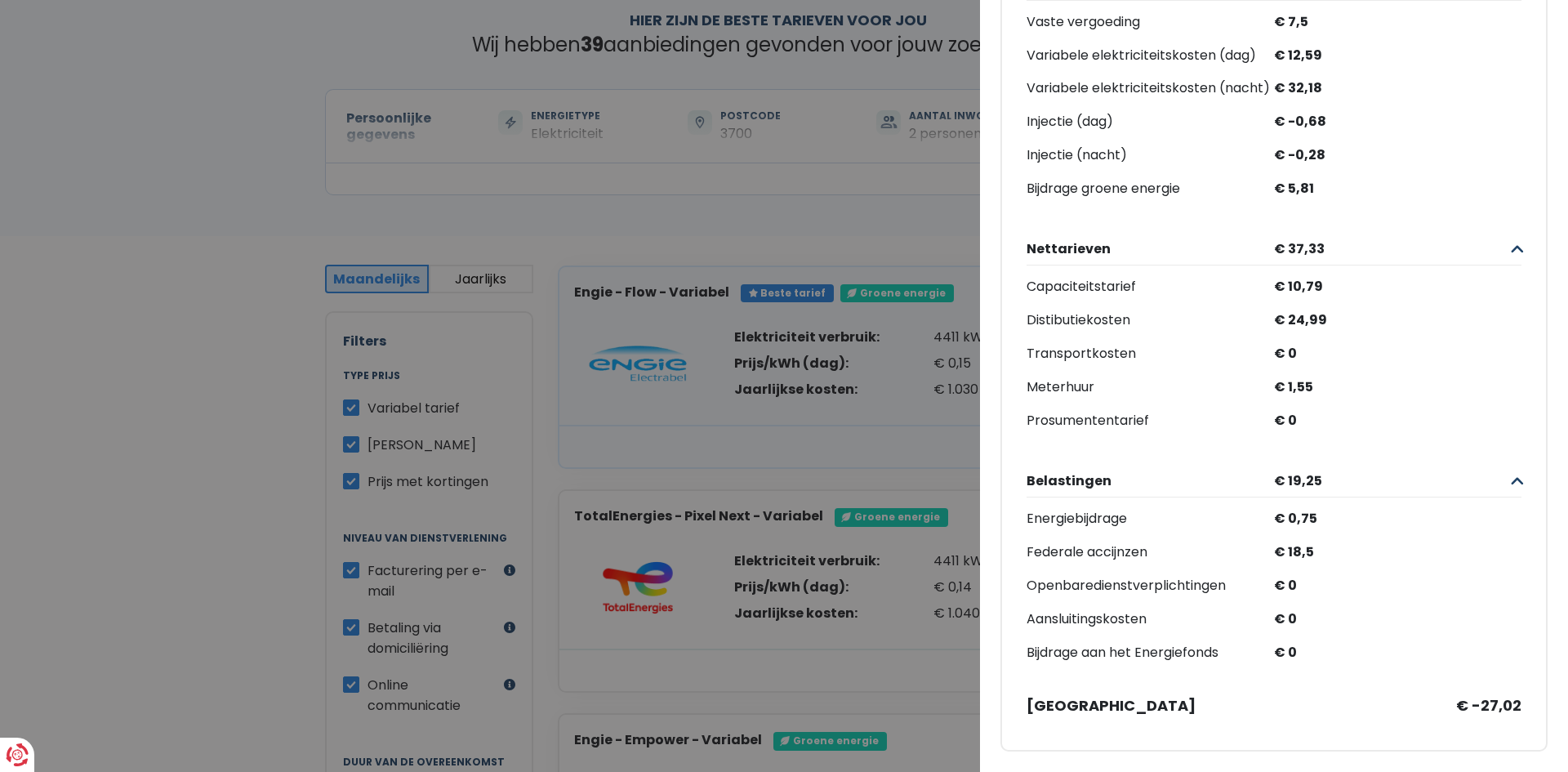
click at [909, 446] on Variabel "Plus de détails - TotalEnergies × TotalEnergies - Pixel Next - Variabel € 114 €…" at bounding box center [784, 386] width 1568 height 772
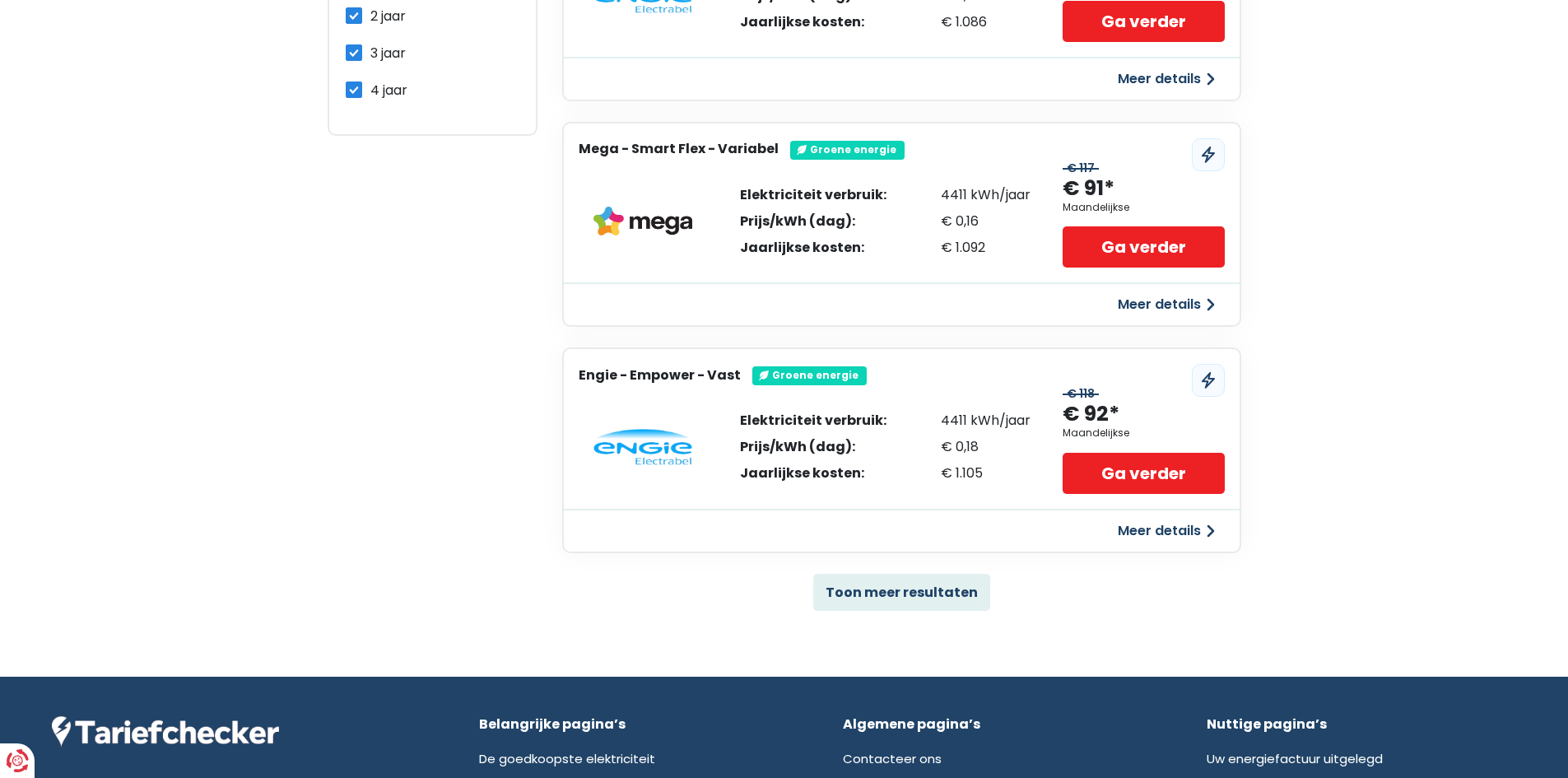
scroll to position [905, 0]
click at [971, 568] on div "*BTW inbegrepen in de prijs Engie - Flow - [GEOGRAPHIC_DATA] Beste tarief Groen…" at bounding box center [902, 26] width 704 height 1166
click at [968, 583] on button "Toon meer resultaten" at bounding box center [902, 591] width 177 height 37
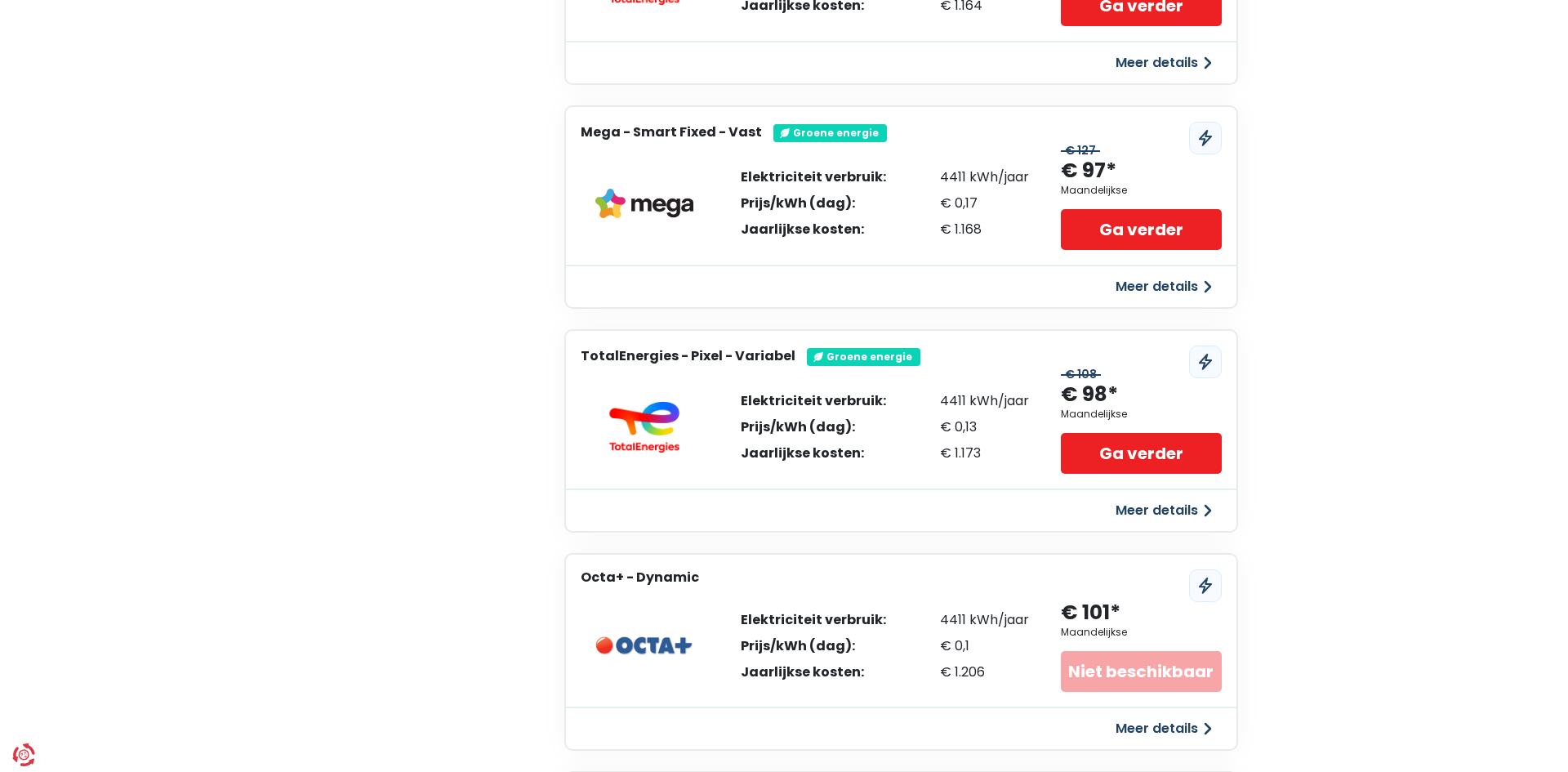
scroll to position [2042, 0]
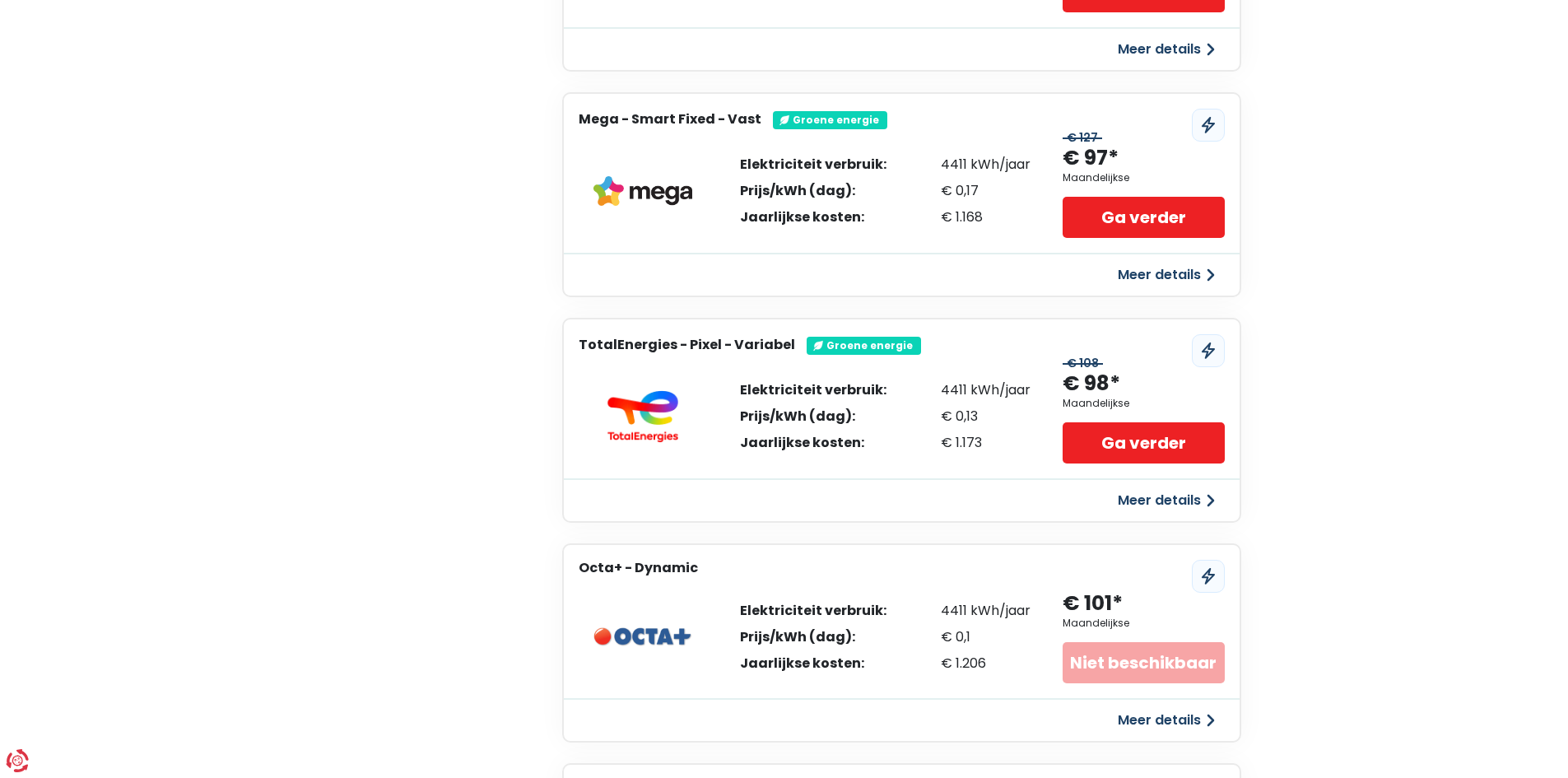
click at [1171, 717] on button "Meer details" at bounding box center [1166, 721] width 117 height 30
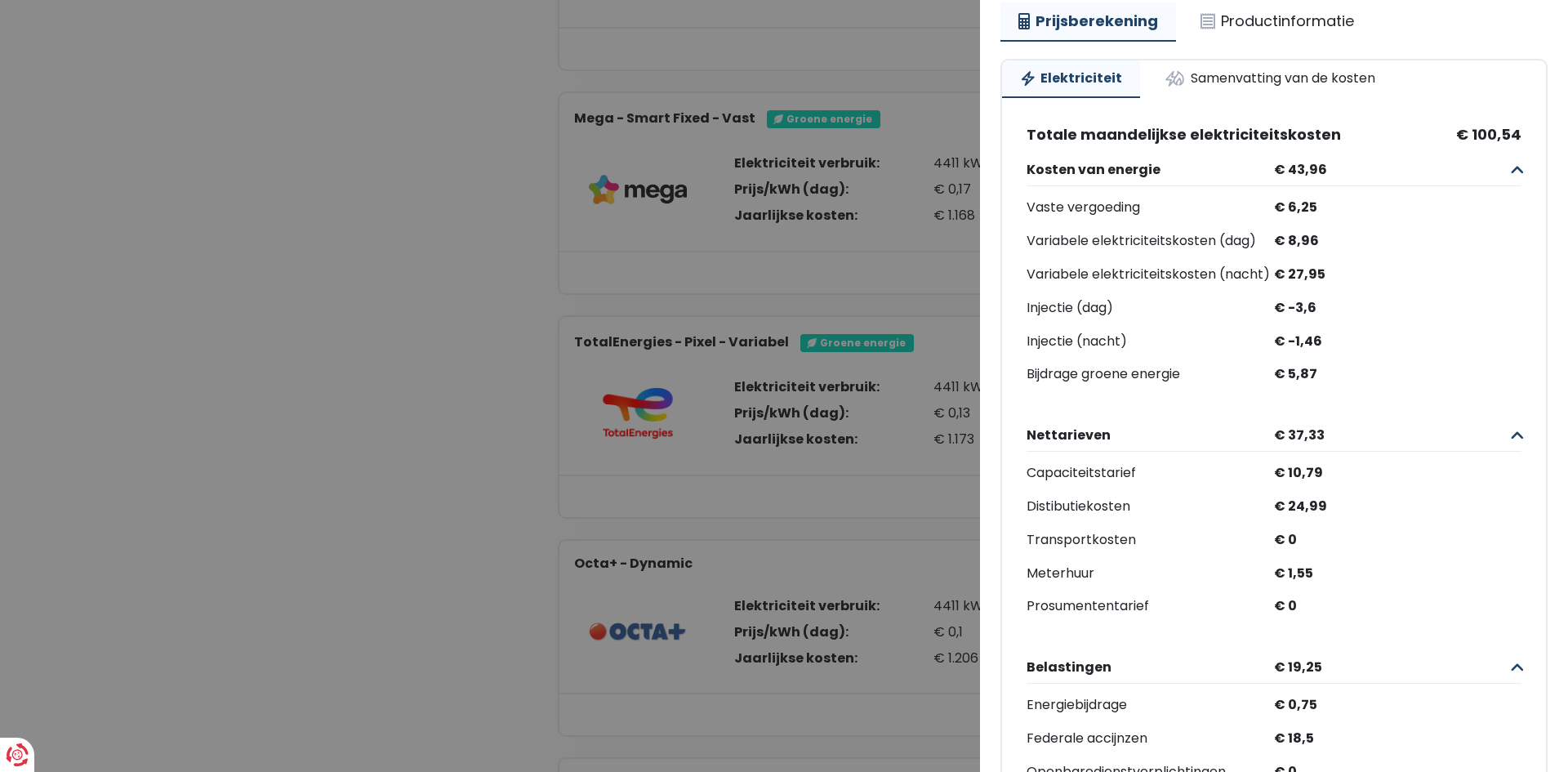
scroll to position [0, 0]
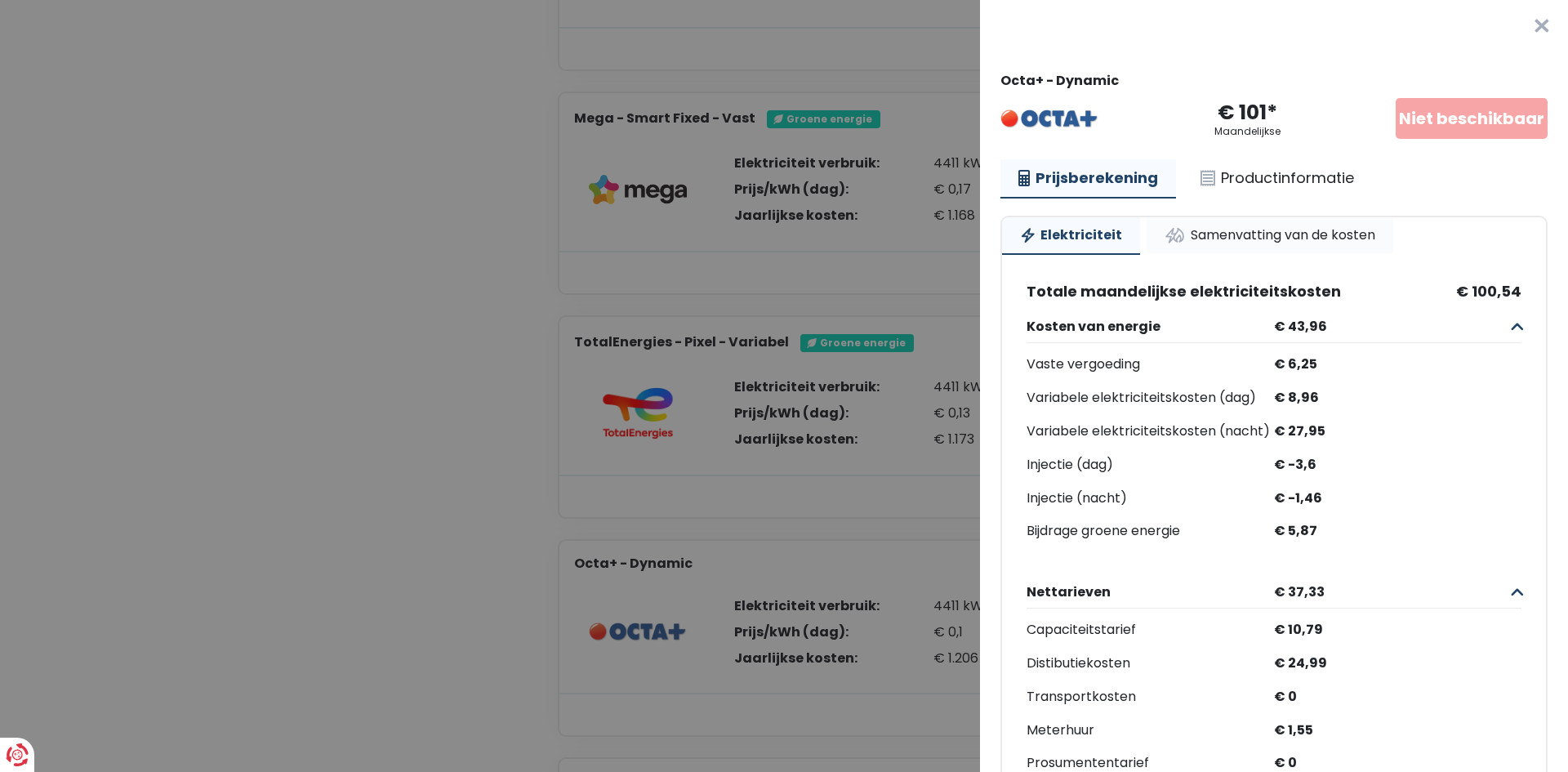
click at [1315, 242] on link "Samenvatting van de kosten" at bounding box center [1269, 235] width 246 height 36
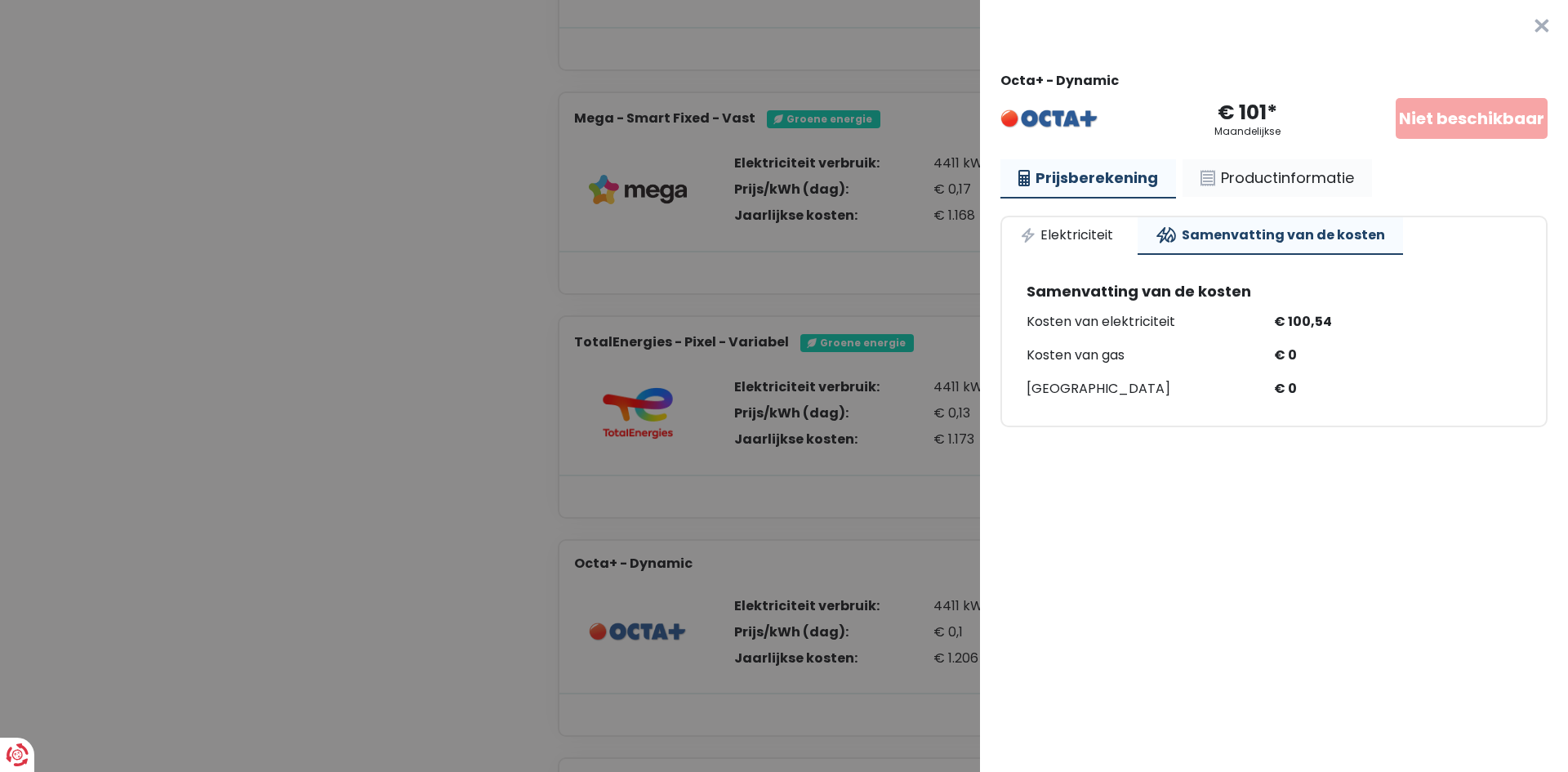
click at [1276, 187] on link "Productinformatie" at bounding box center [1278, 178] width 190 height 37
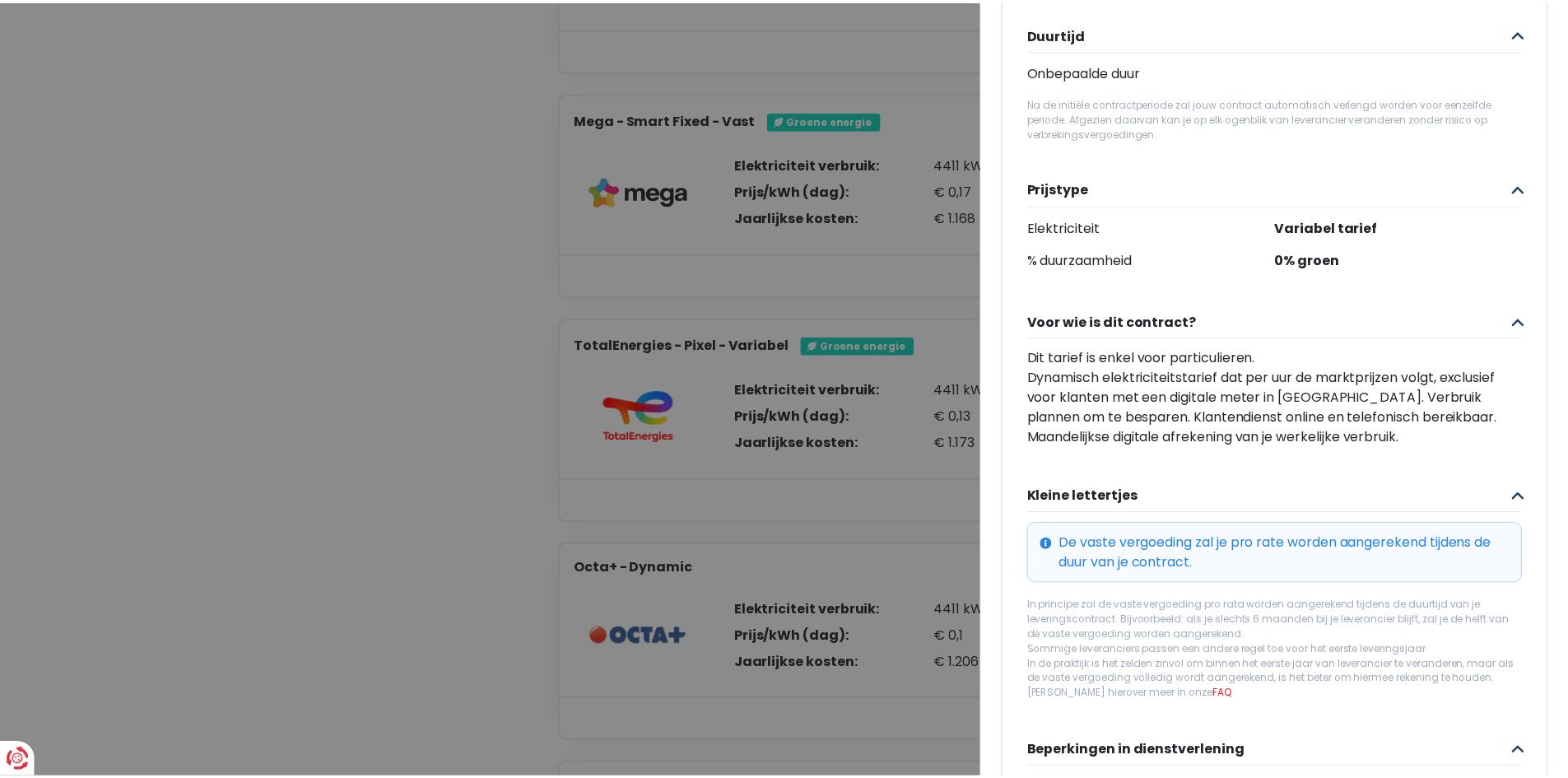
scroll to position [82, 0]
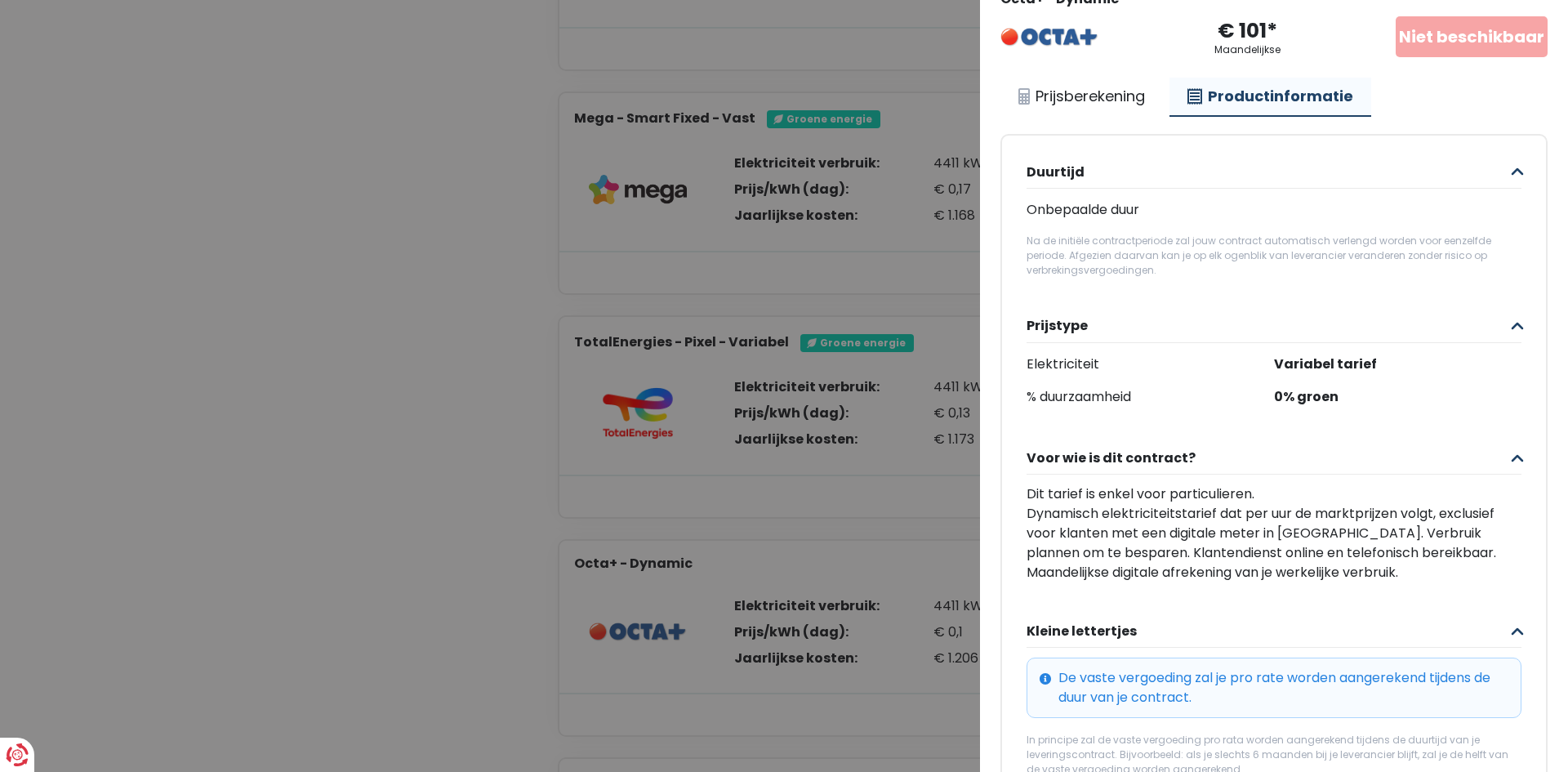
click at [929, 258] on Dynamic "Plus de détails - Octa × Octa+ - Dynamic € 101* Maandelijkse Niet beschikbaar P…" at bounding box center [784, 386] width 1568 height 772
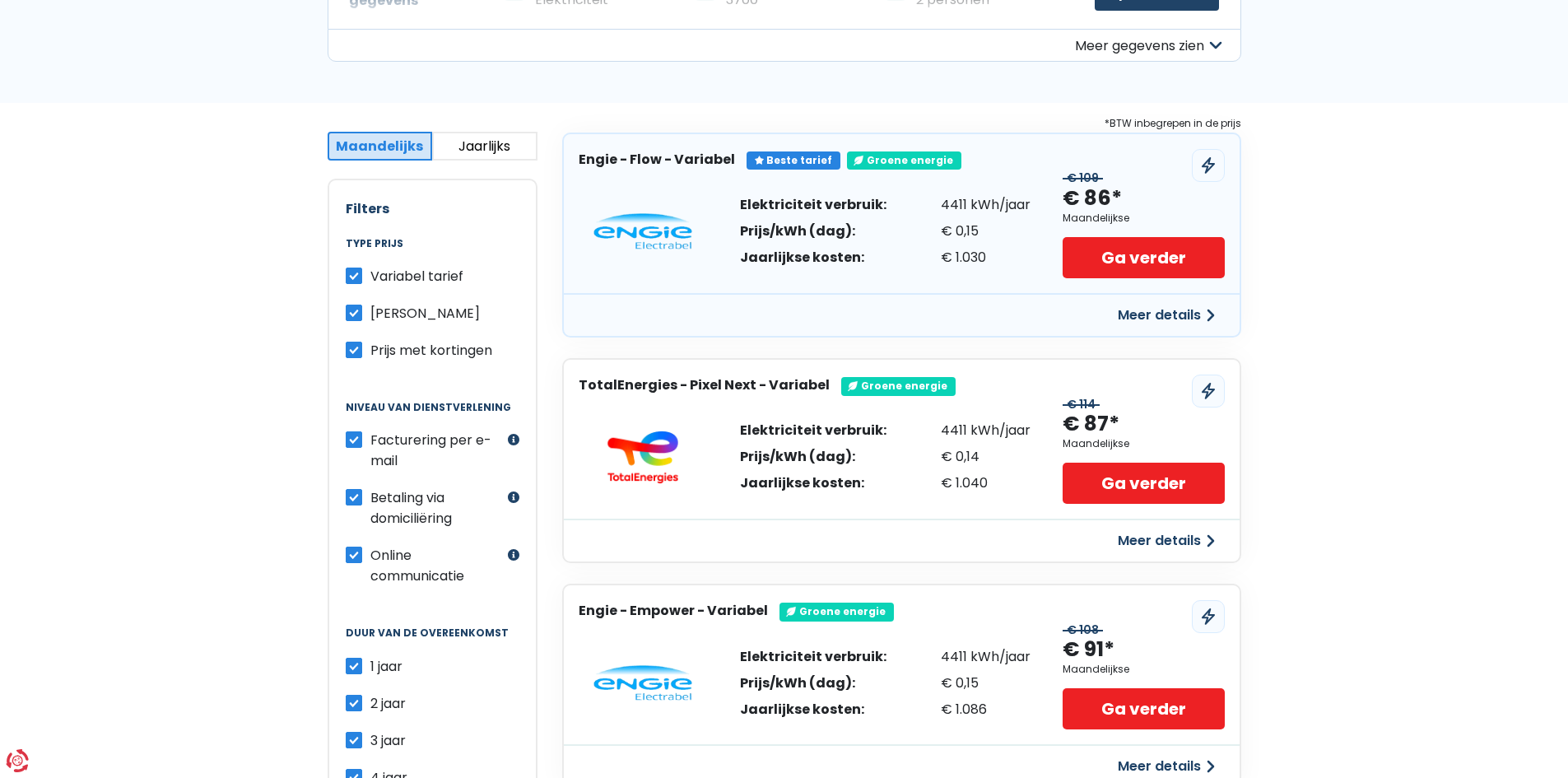
scroll to position [247, 0]
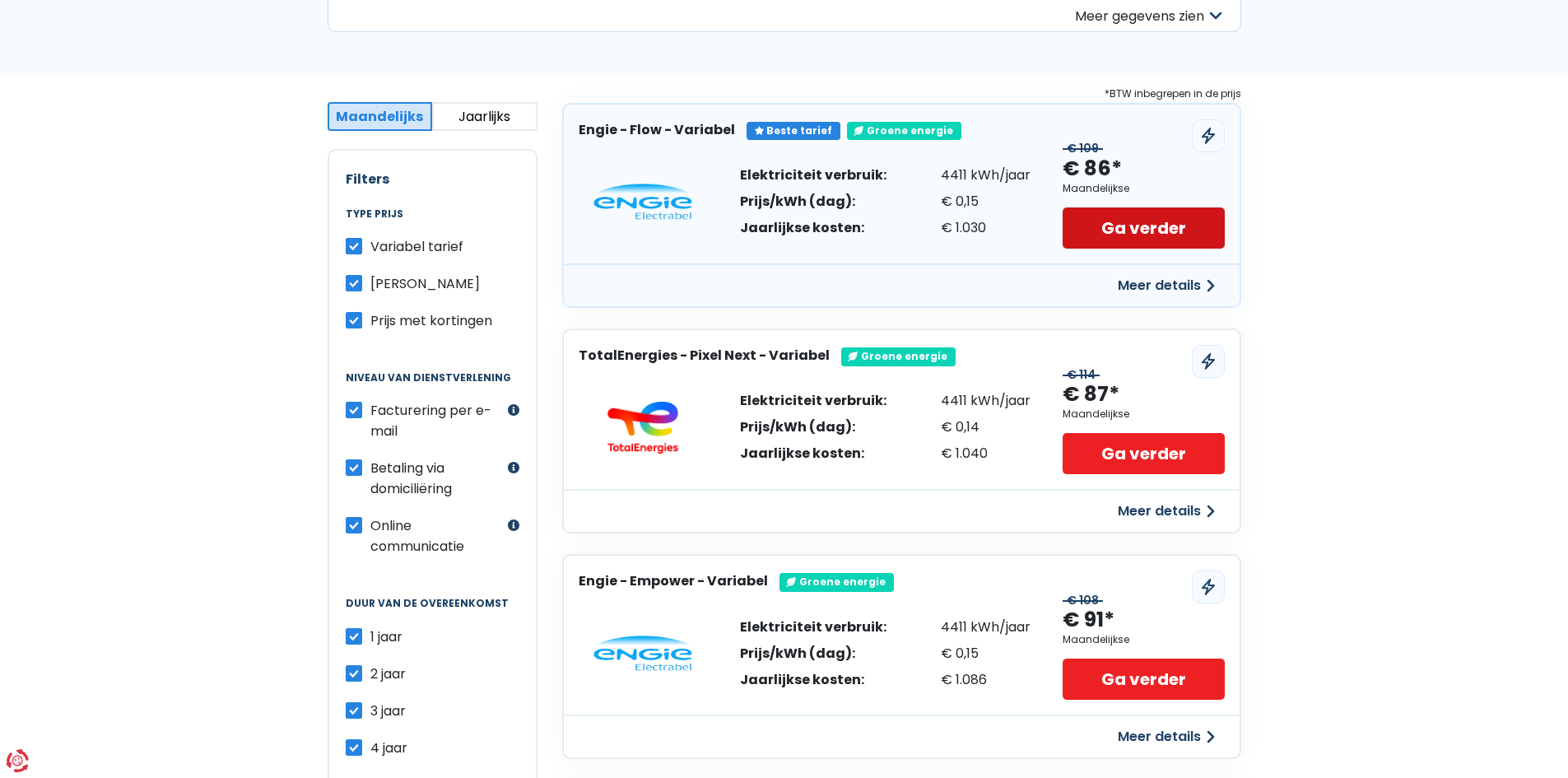
click at [1184, 234] on link "Ga verder" at bounding box center [1143, 228] width 161 height 41
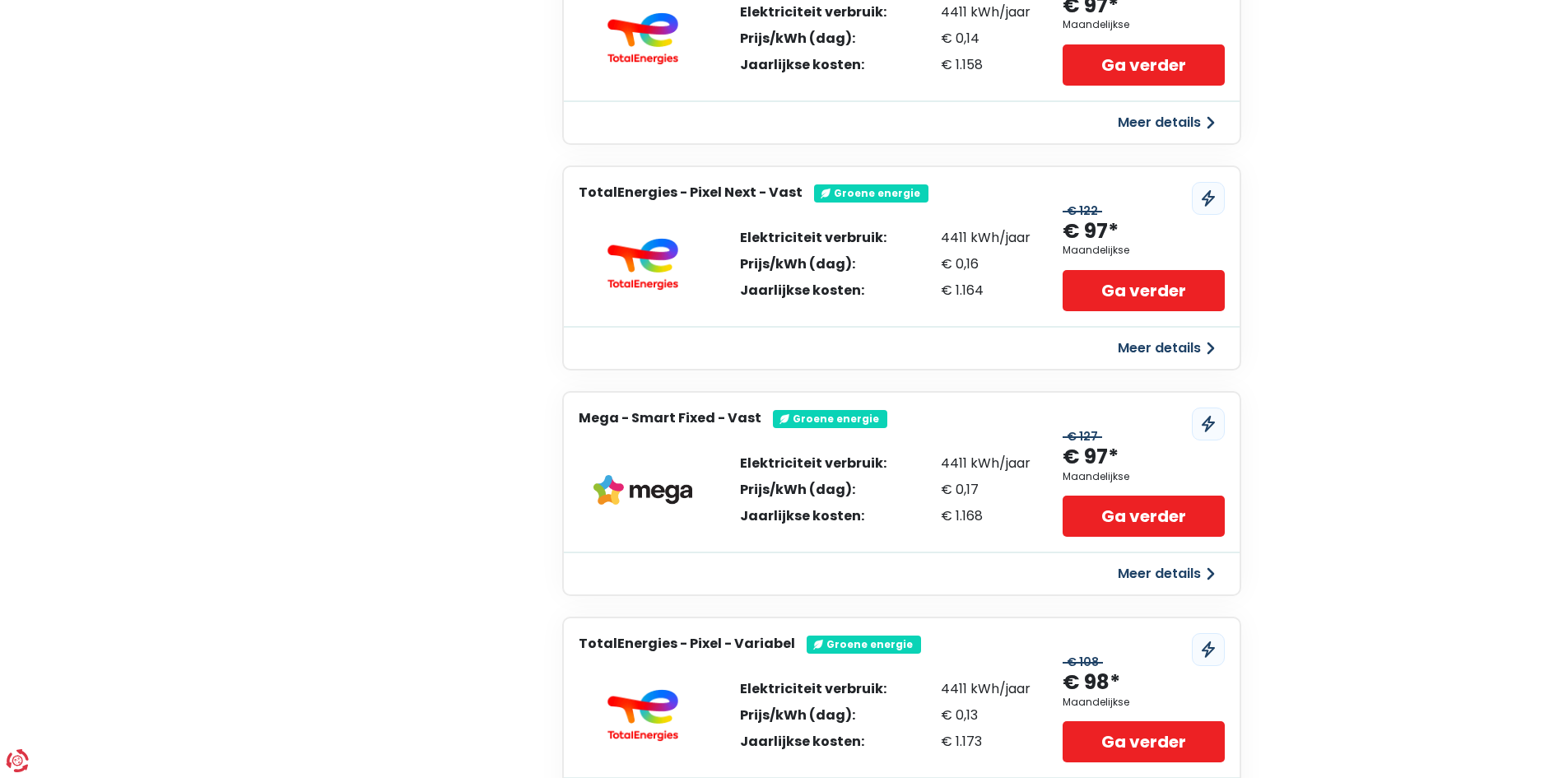
scroll to position [1728, 0]
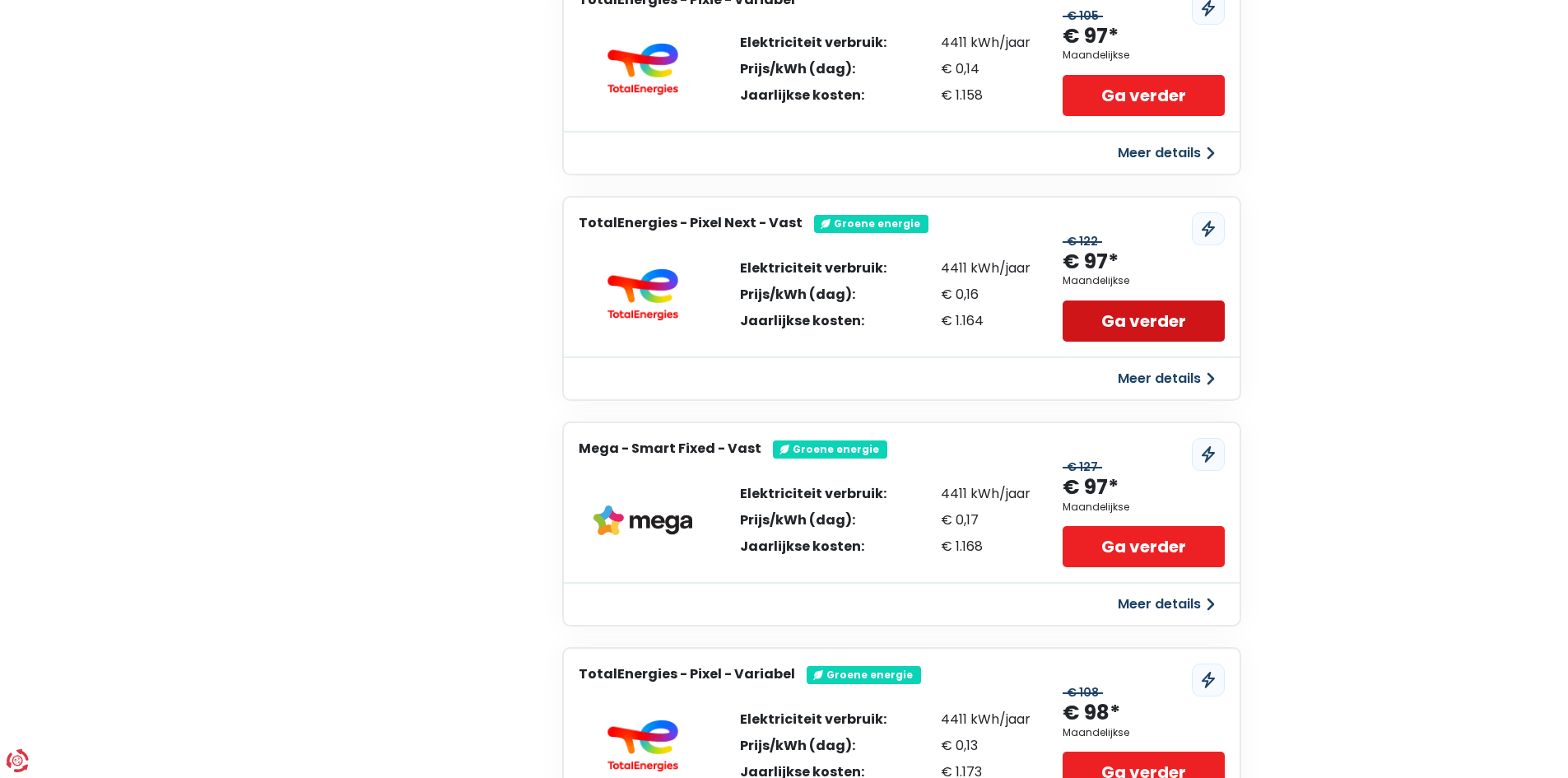
click at [1162, 313] on link "Ga verder" at bounding box center [1143, 322] width 161 height 41
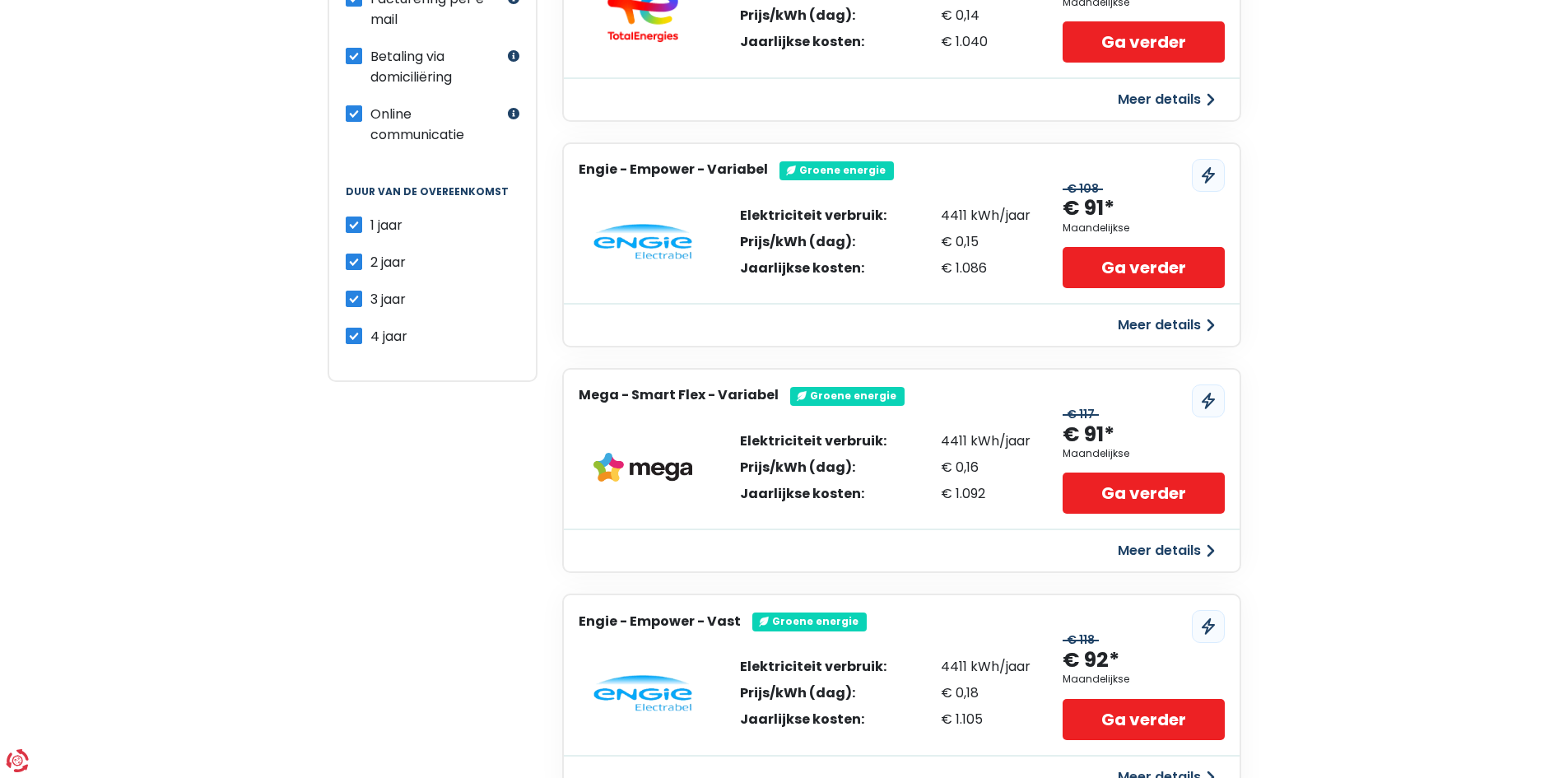
scroll to position [165, 0]
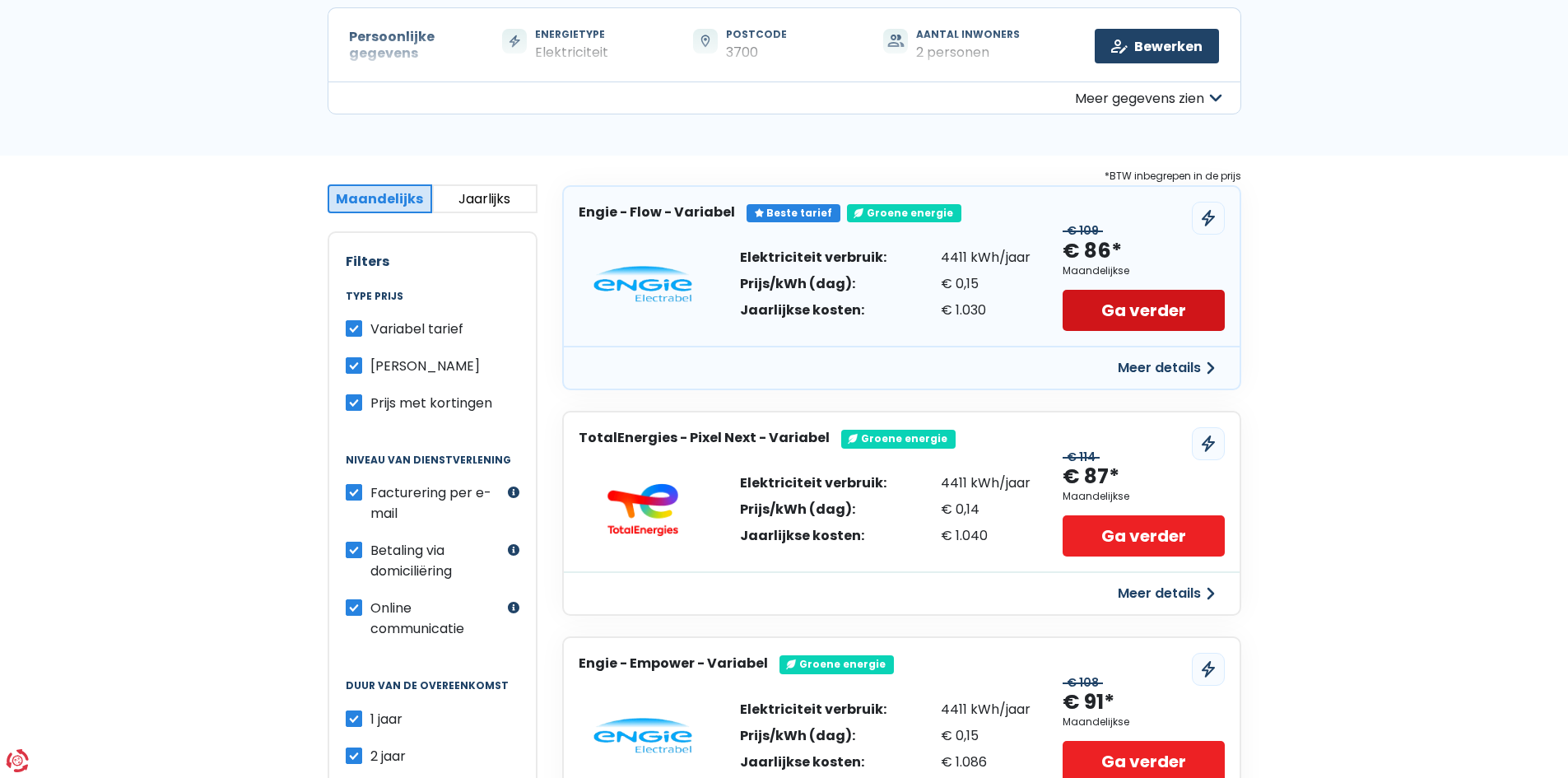
click at [1108, 306] on link "Ga verder" at bounding box center [1143, 310] width 161 height 41
drag, startPoint x: 948, startPoint y: 253, endPoint x: 1026, endPoint y: 259, distance: 78.2
click at [1026, 259] on div "Elektriciteit verbruik: Prijs/kWh (dag): Jaarlijkse kosten: 4411 kWh/jaar € 0,1…" at bounding box center [886, 284] width 291 height 66
click at [1206, 212] on icon at bounding box center [1208, 218] width 13 height 17
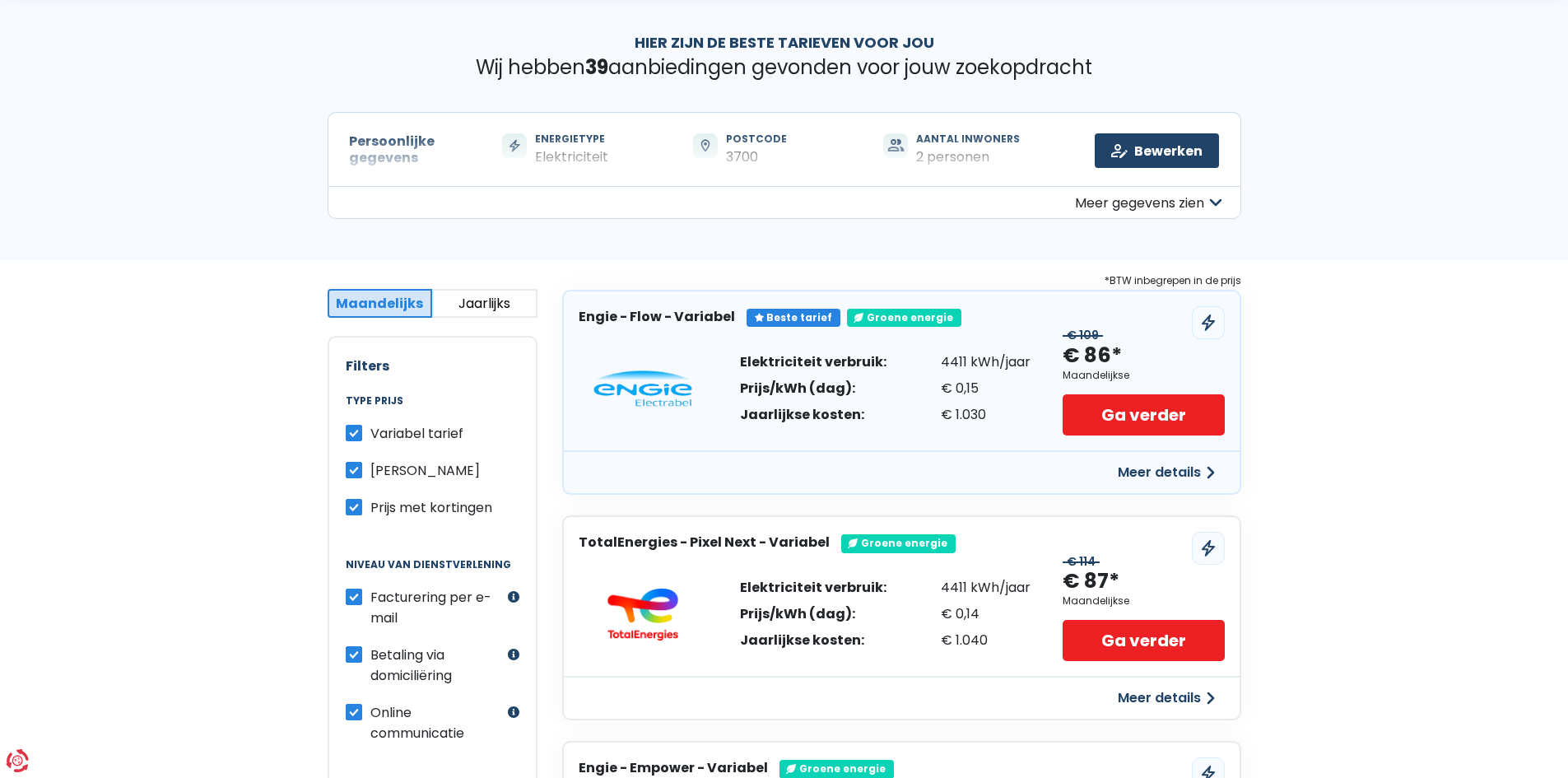
scroll to position [0, 0]
